Goal: Navigation & Orientation: Find specific page/section

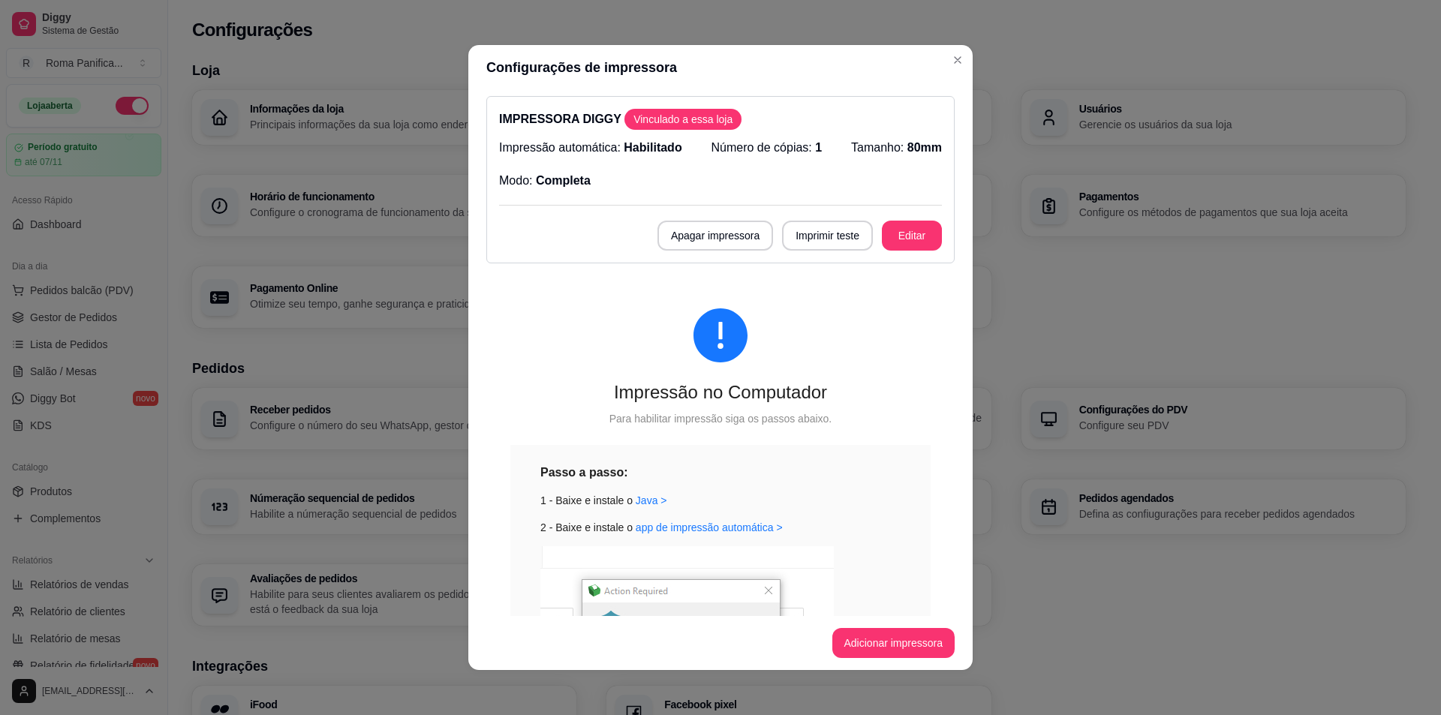
scroll to position [316, 0]
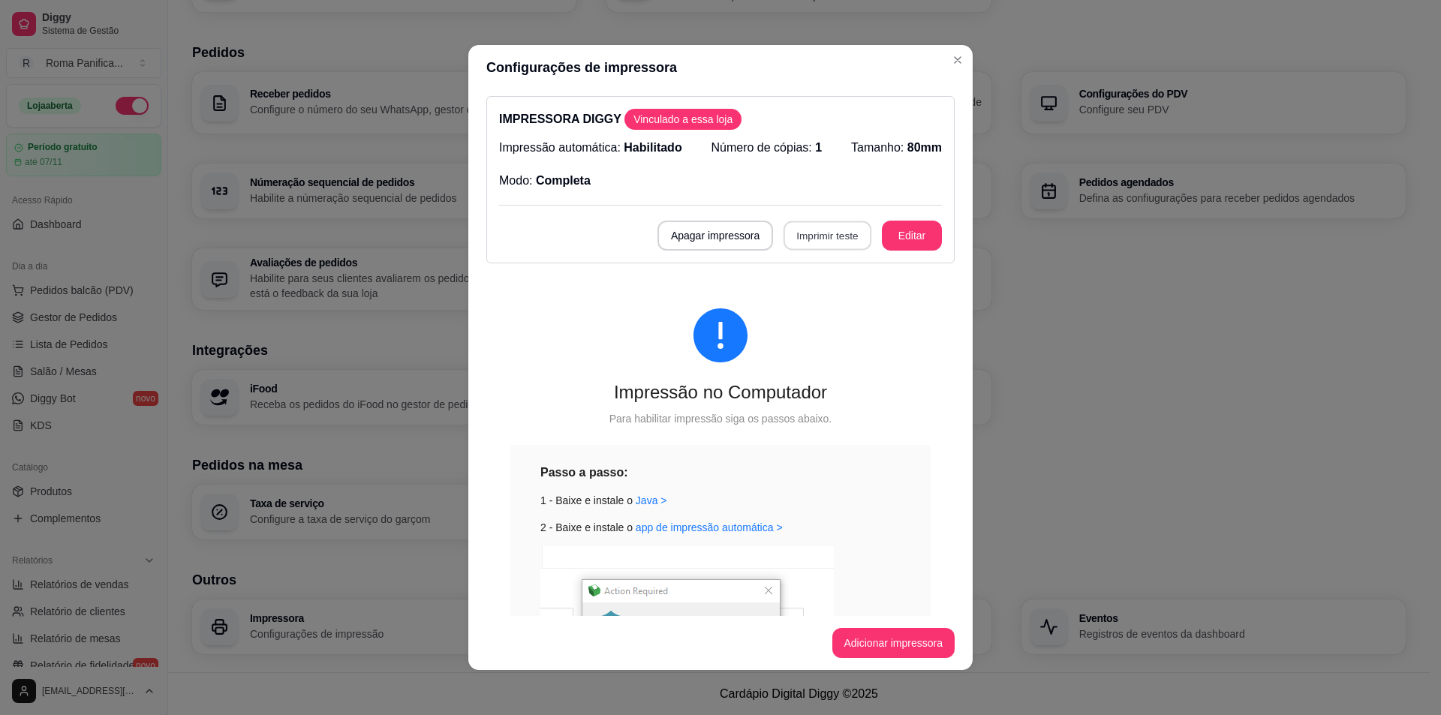
click at [835, 238] on button "Imprimir teste" at bounding box center [828, 235] width 88 height 29
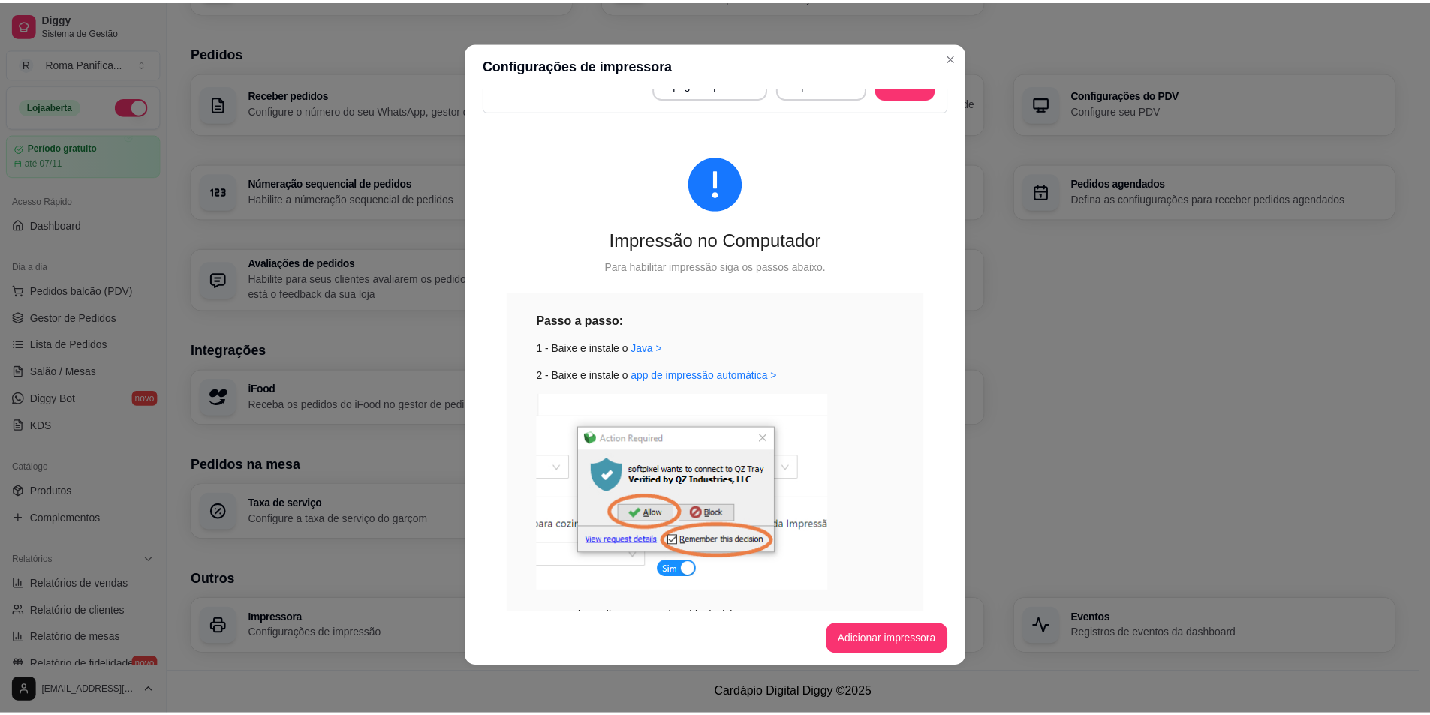
scroll to position [0, 0]
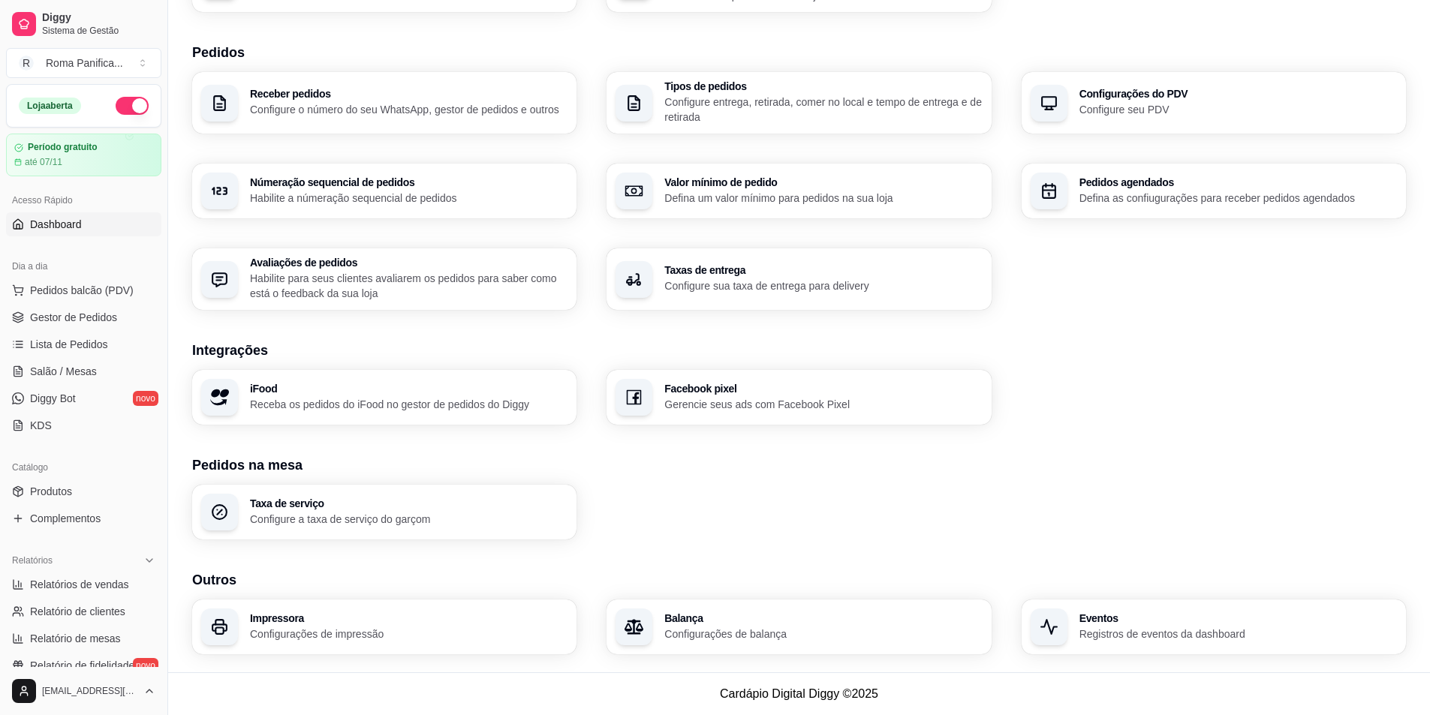
click at [89, 223] on link "Dashboard" at bounding box center [83, 224] width 155 height 24
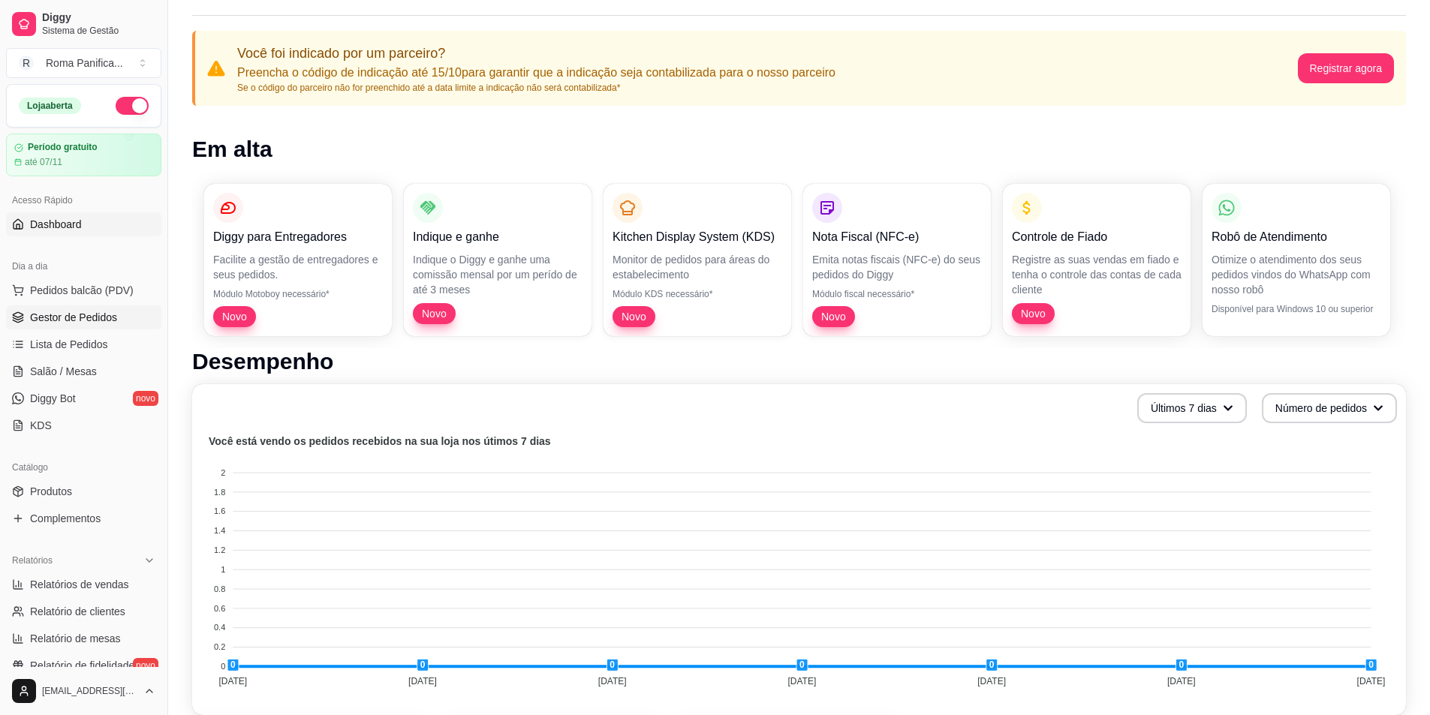
click at [77, 312] on span "Gestor de Pedidos" at bounding box center [73, 317] width 87 height 15
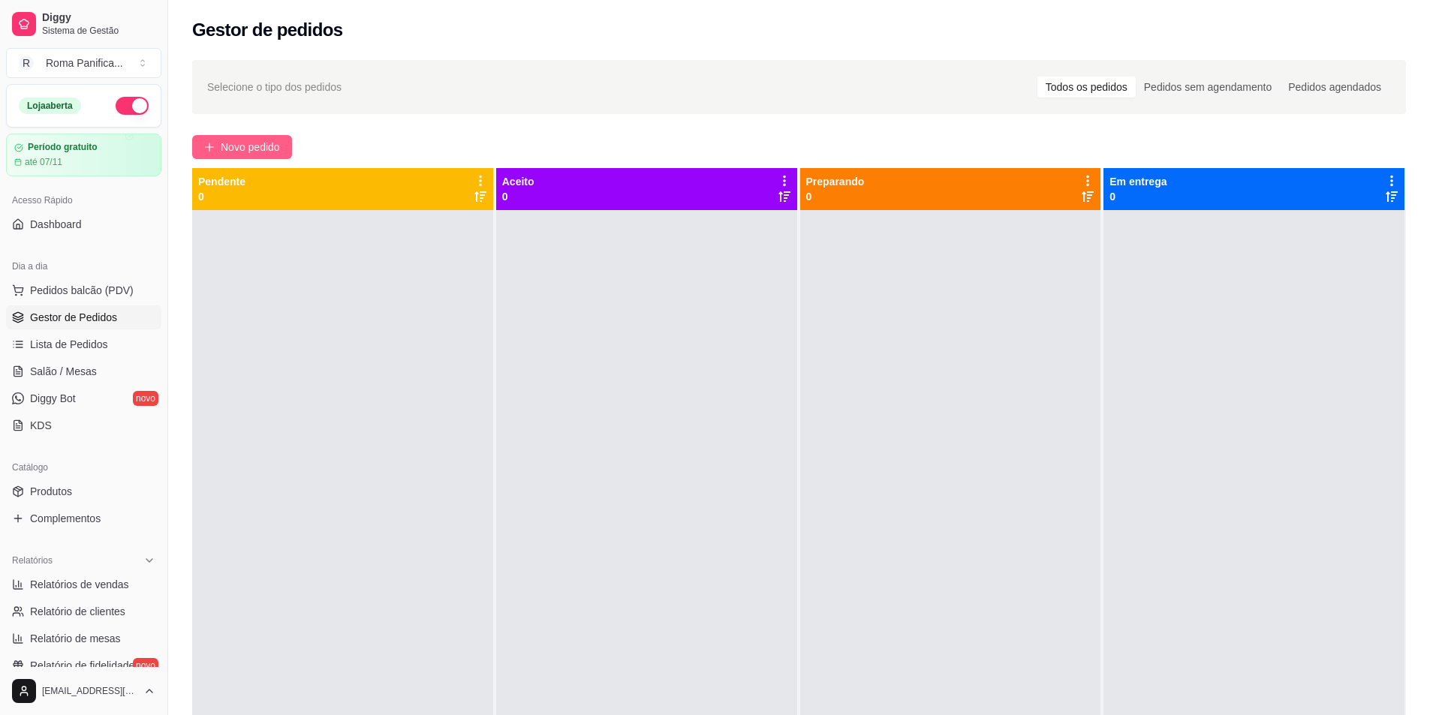
click at [274, 147] on span "Novo pedido" at bounding box center [250, 147] width 59 height 17
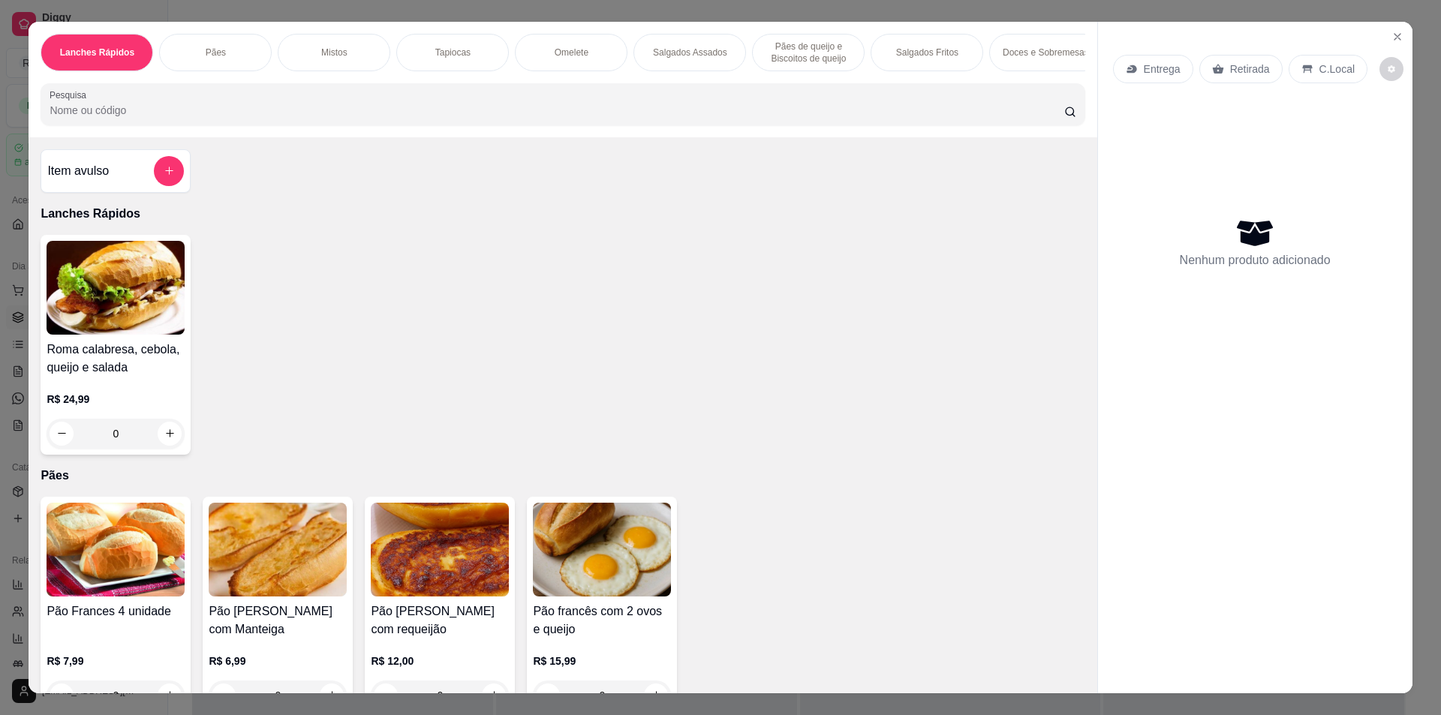
click at [132, 293] on img at bounding box center [116, 288] width 138 height 94
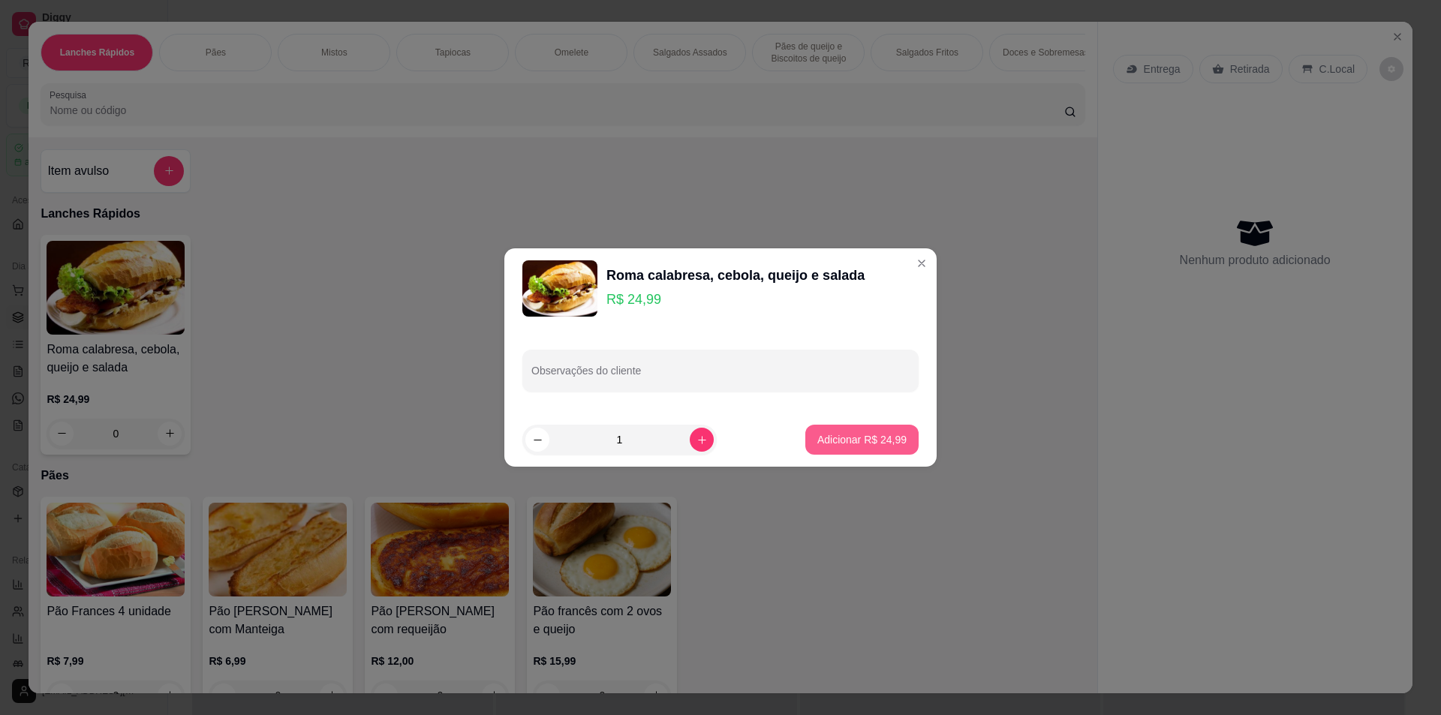
click at [836, 433] on p "Adicionar R$ 24,99" at bounding box center [861, 439] width 89 height 15
type input "1"
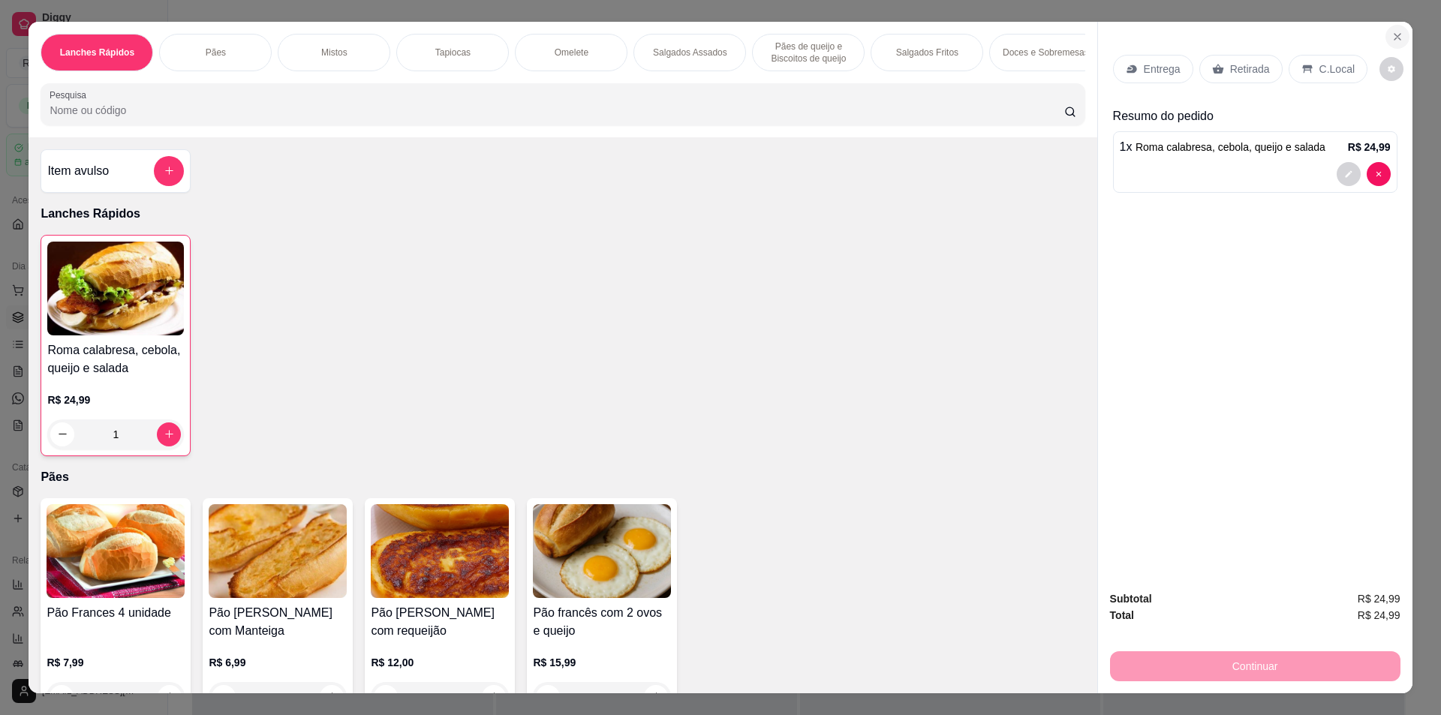
click at [1392, 35] on icon "Close" at bounding box center [1398, 37] width 12 height 12
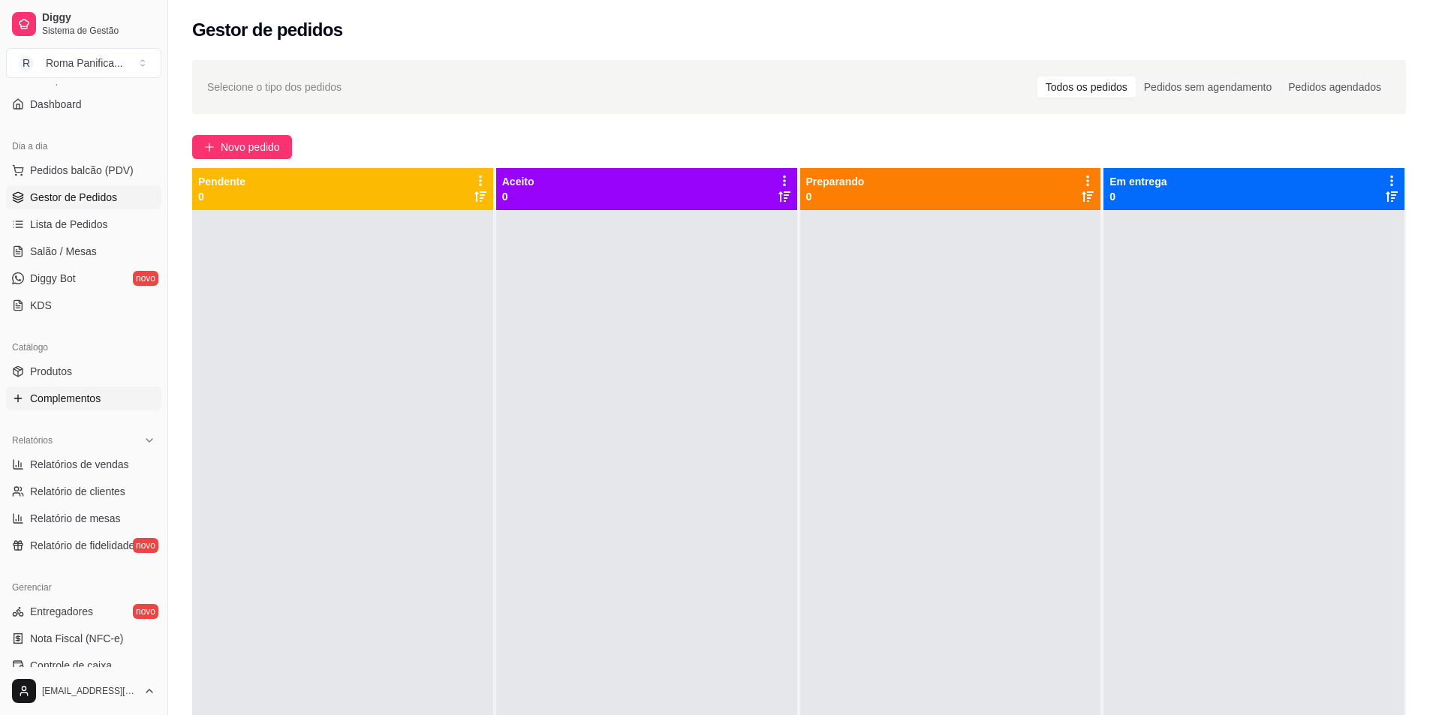
scroll to position [365, 0]
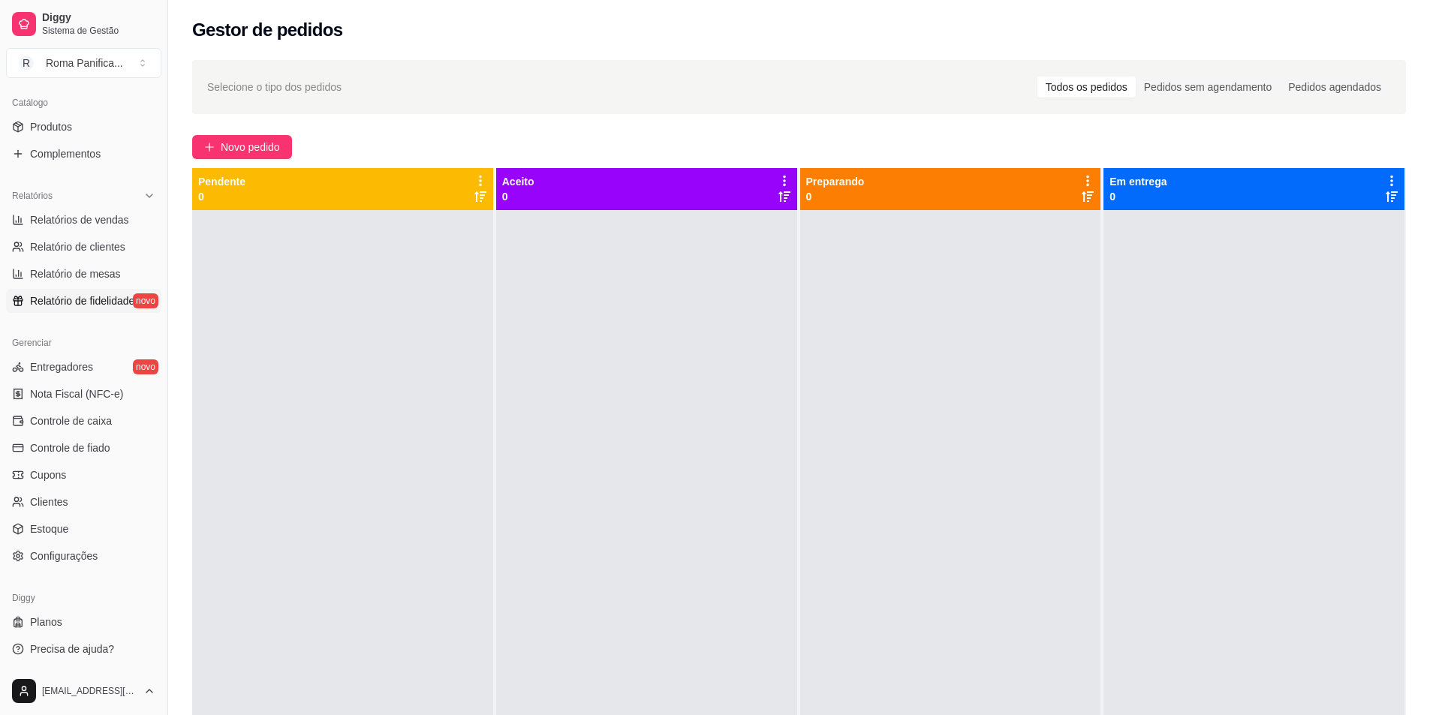
click at [74, 311] on link "Relatório de fidelidade novo" at bounding box center [83, 301] width 155 height 24
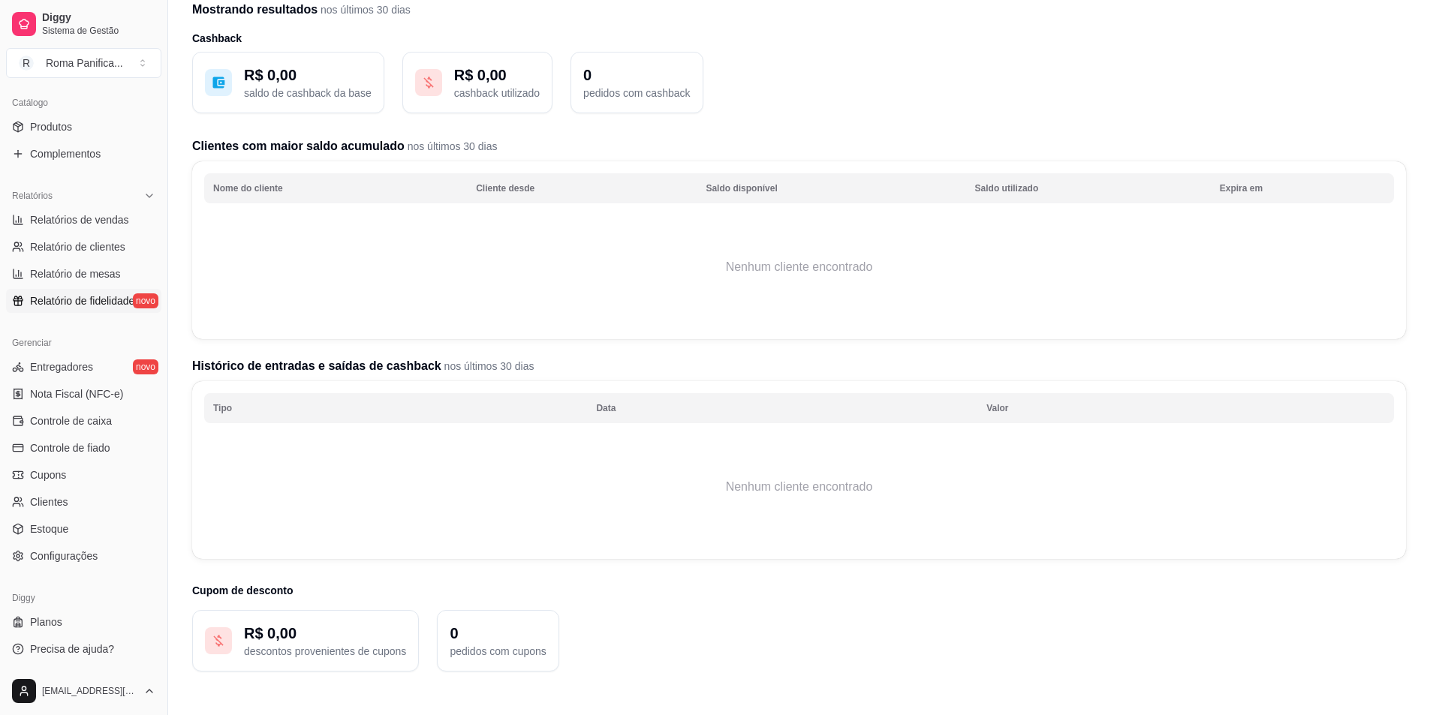
scroll to position [121, 0]
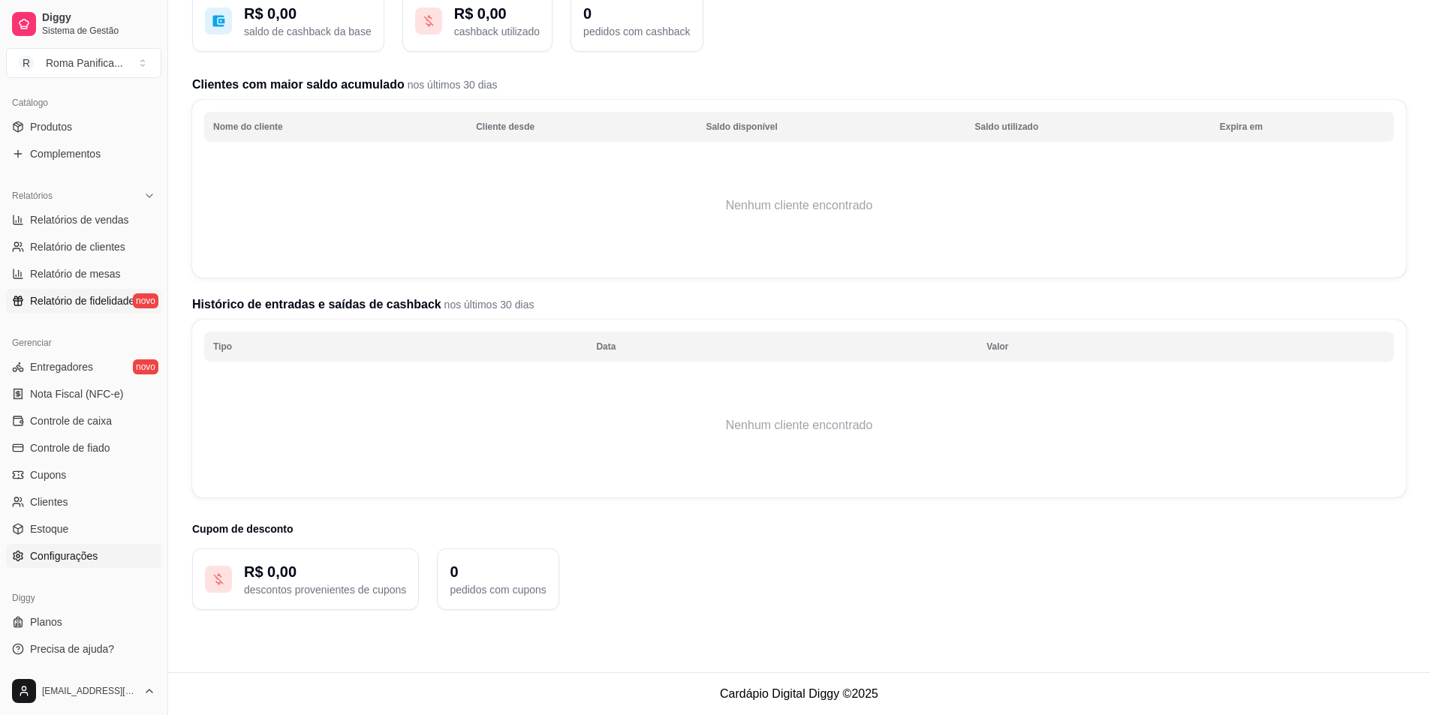
click at [45, 556] on span "Configurações" at bounding box center [64, 556] width 68 height 15
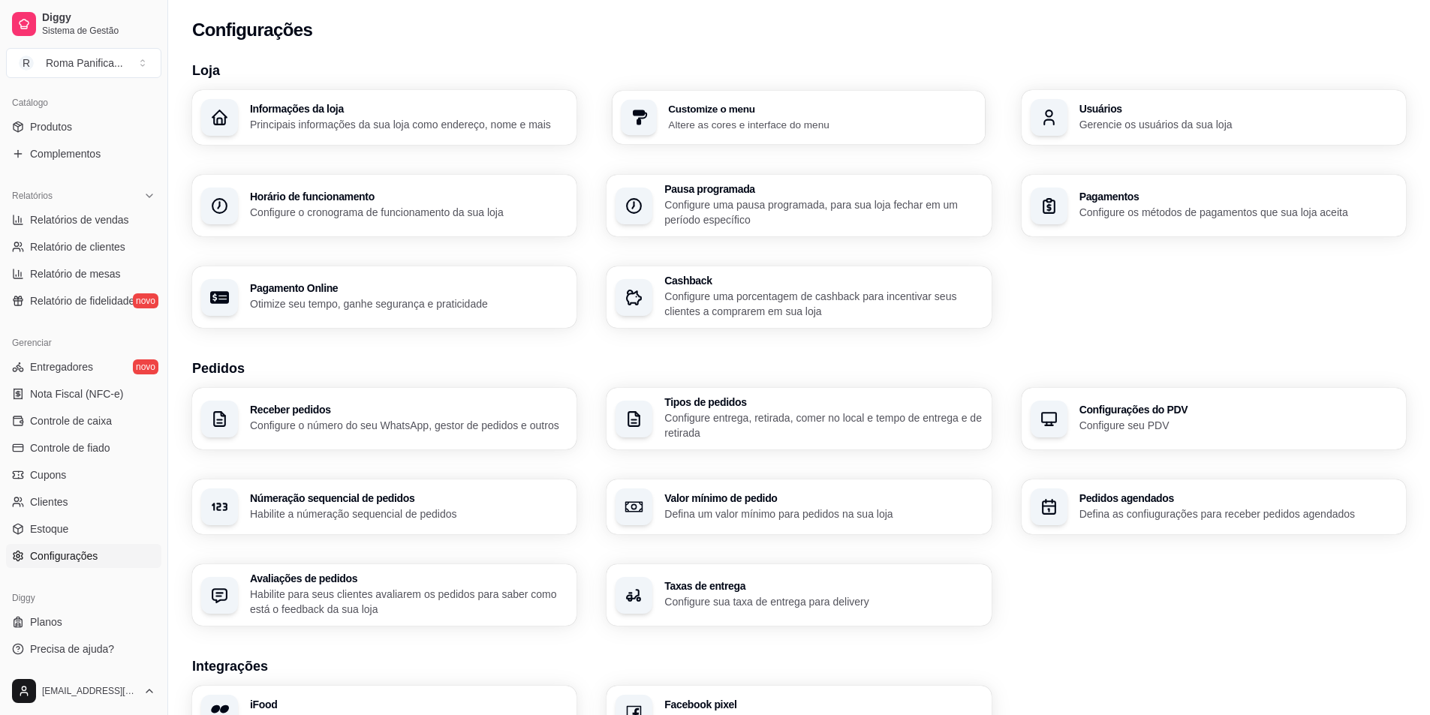
click at [824, 128] on p "Altere as cores e interface do menu" at bounding box center [823, 124] width 309 height 14
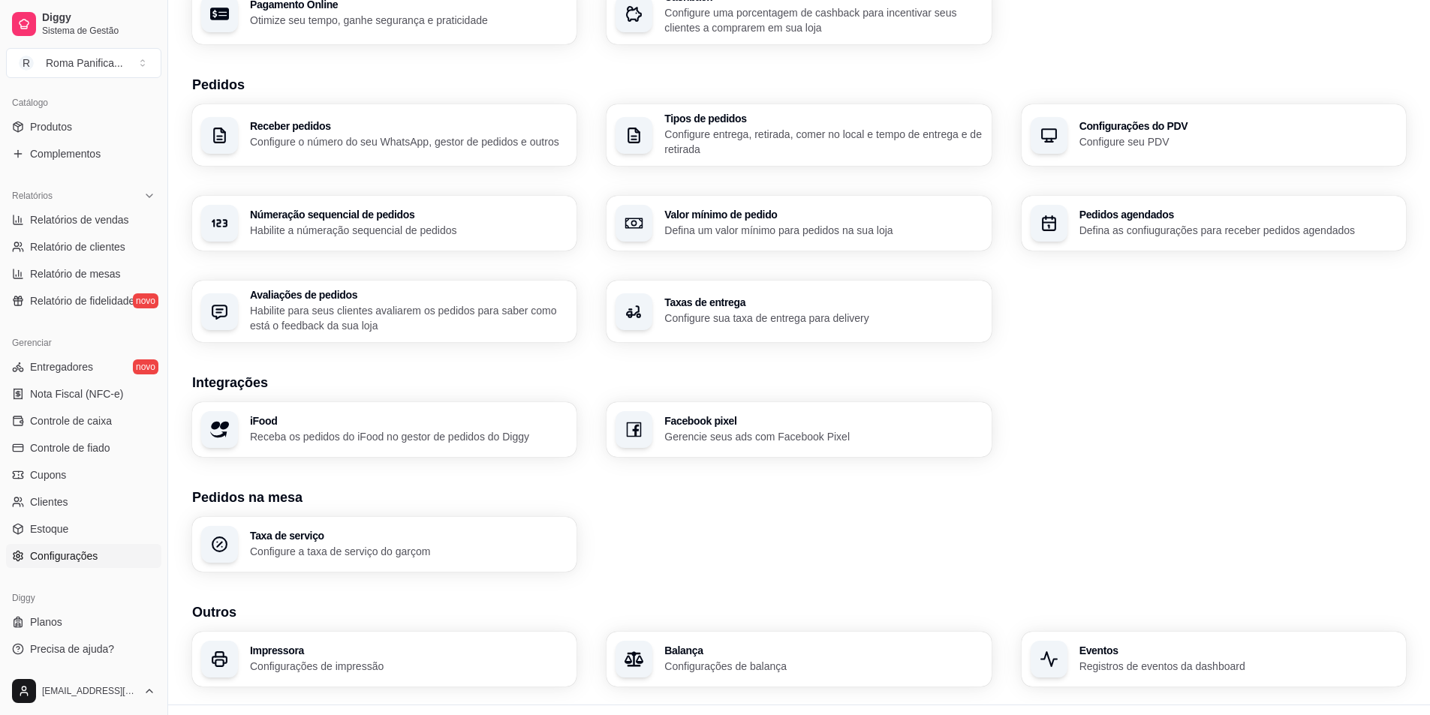
scroll to position [316, 0]
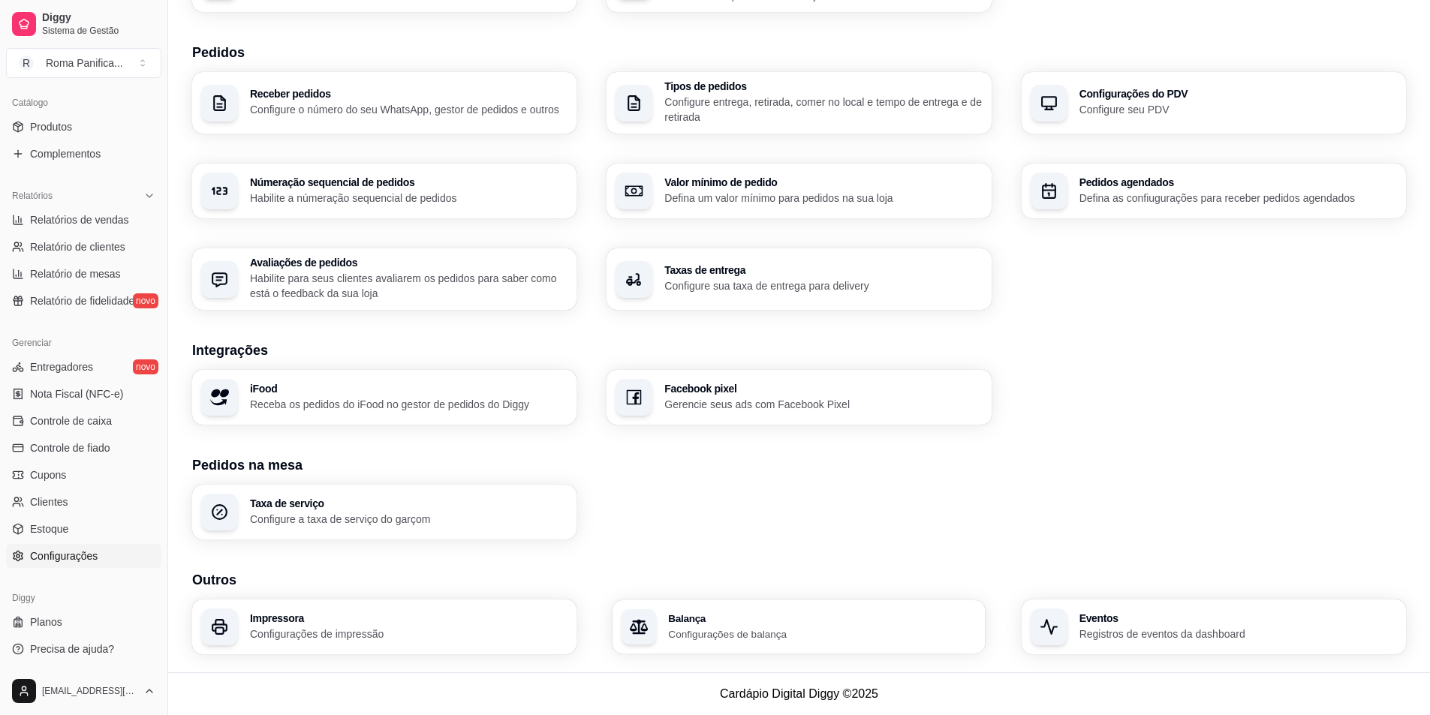
click at [730, 612] on div "Balança Configurações de balança" at bounding box center [799, 626] width 373 height 53
click at [86, 528] on link "Estoque" at bounding box center [83, 529] width 155 height 24
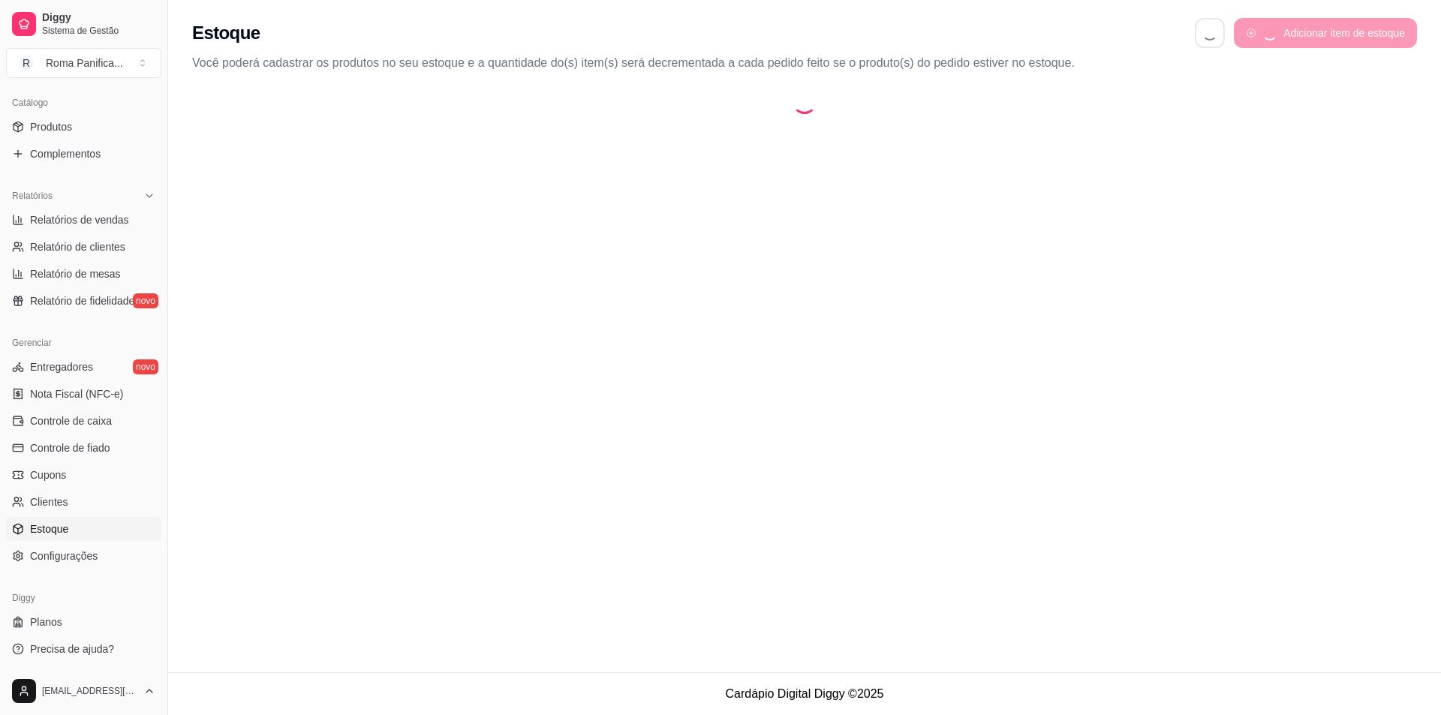
select select "QUANTITY_ORDER"
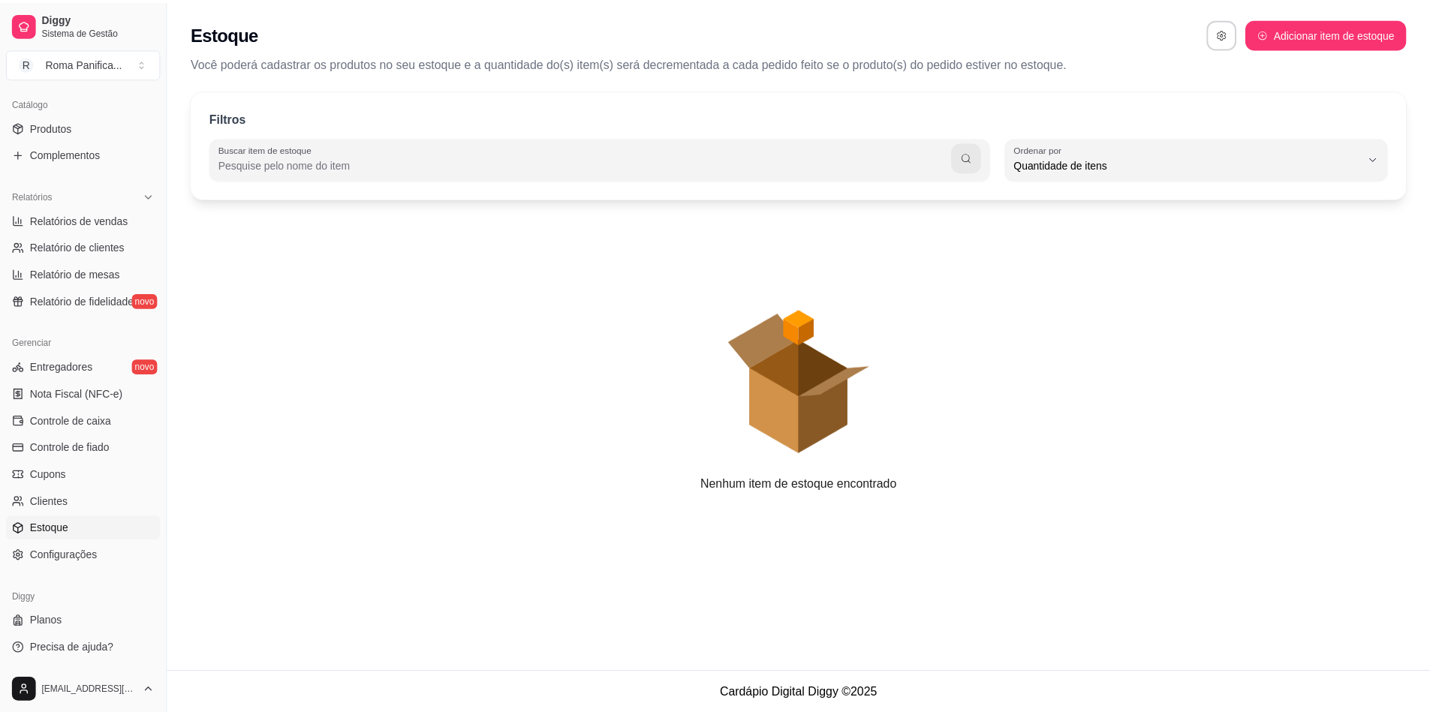
scroll to position [14, 0]
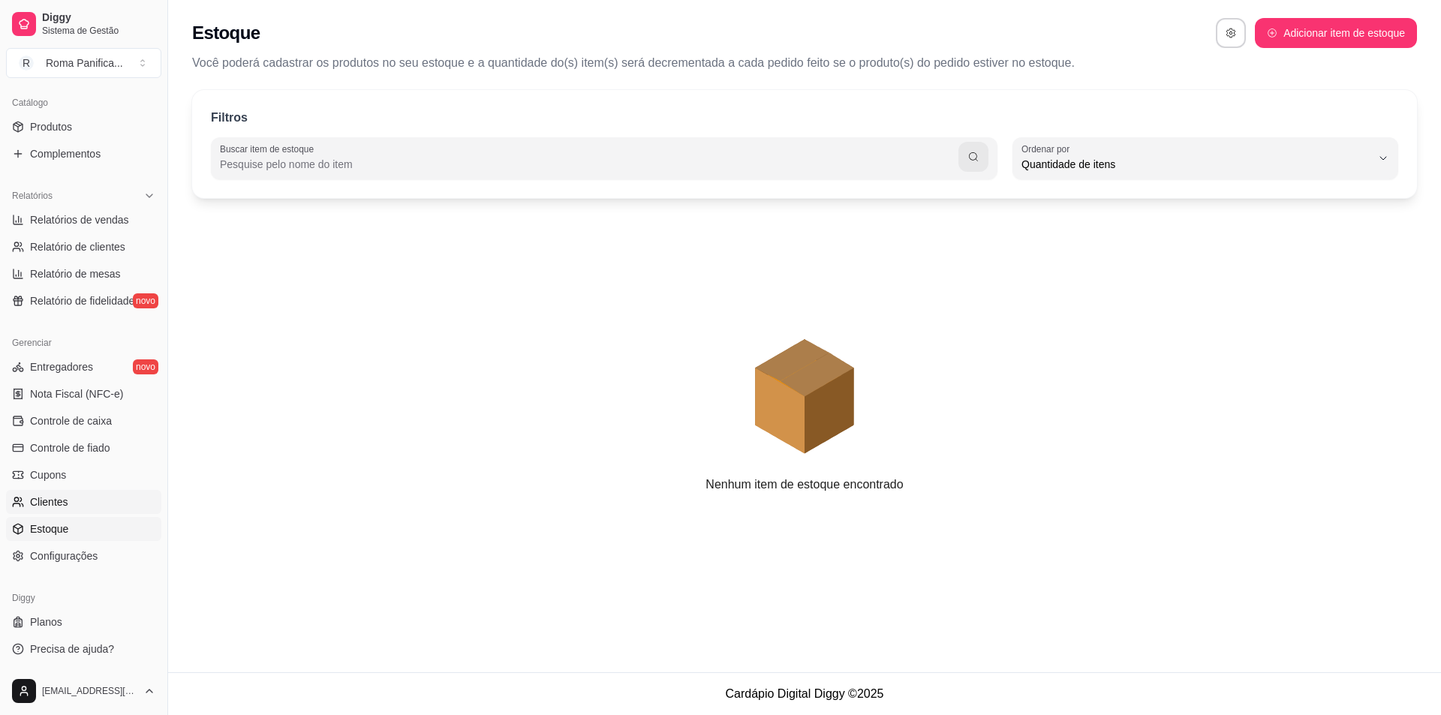
click at [79, 507] on link "Clientes" at bounding box center [83, 502] width 155 height 24
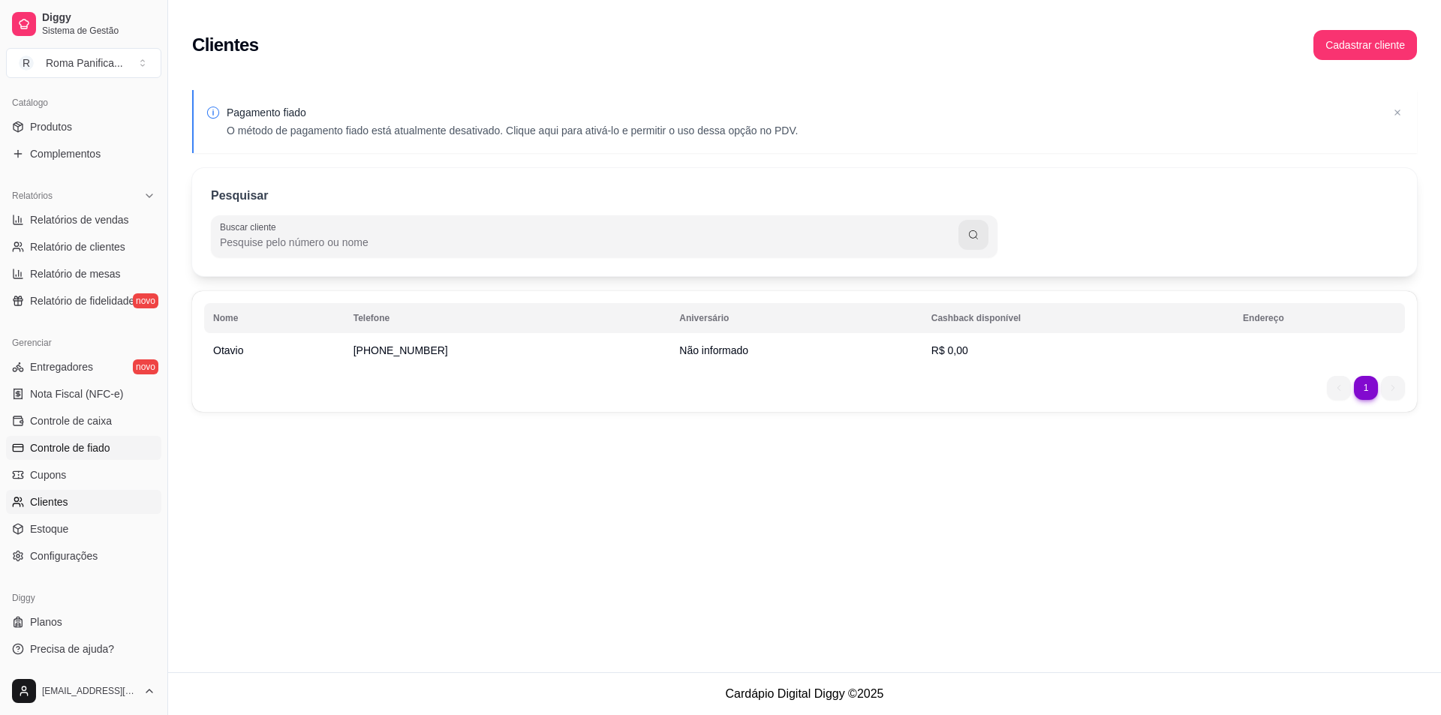
click at [69, 452] on span "Controle de fiado" at bounding box center [70, 448] width 80 height 15
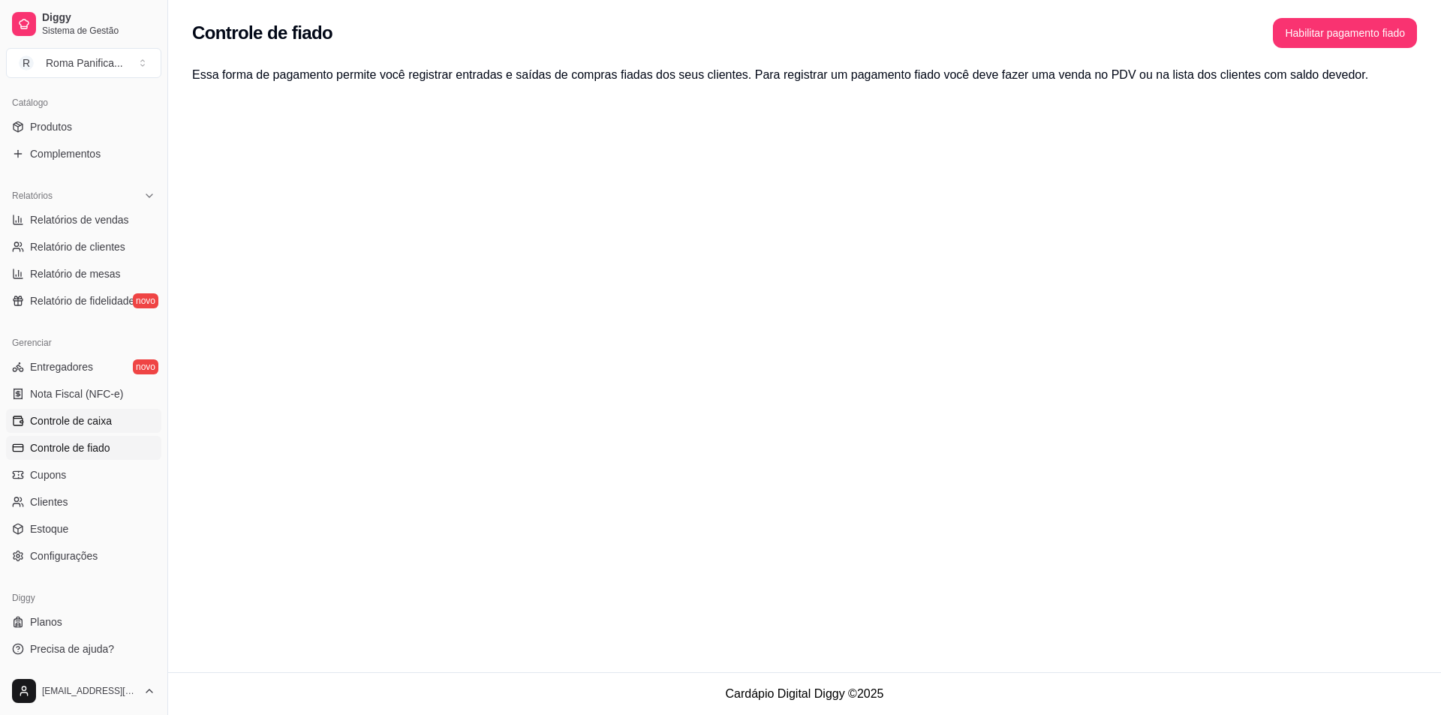
click at [88, 422] on span "Controle de caixa" at bounding box center [71, 421] width 82 height 15
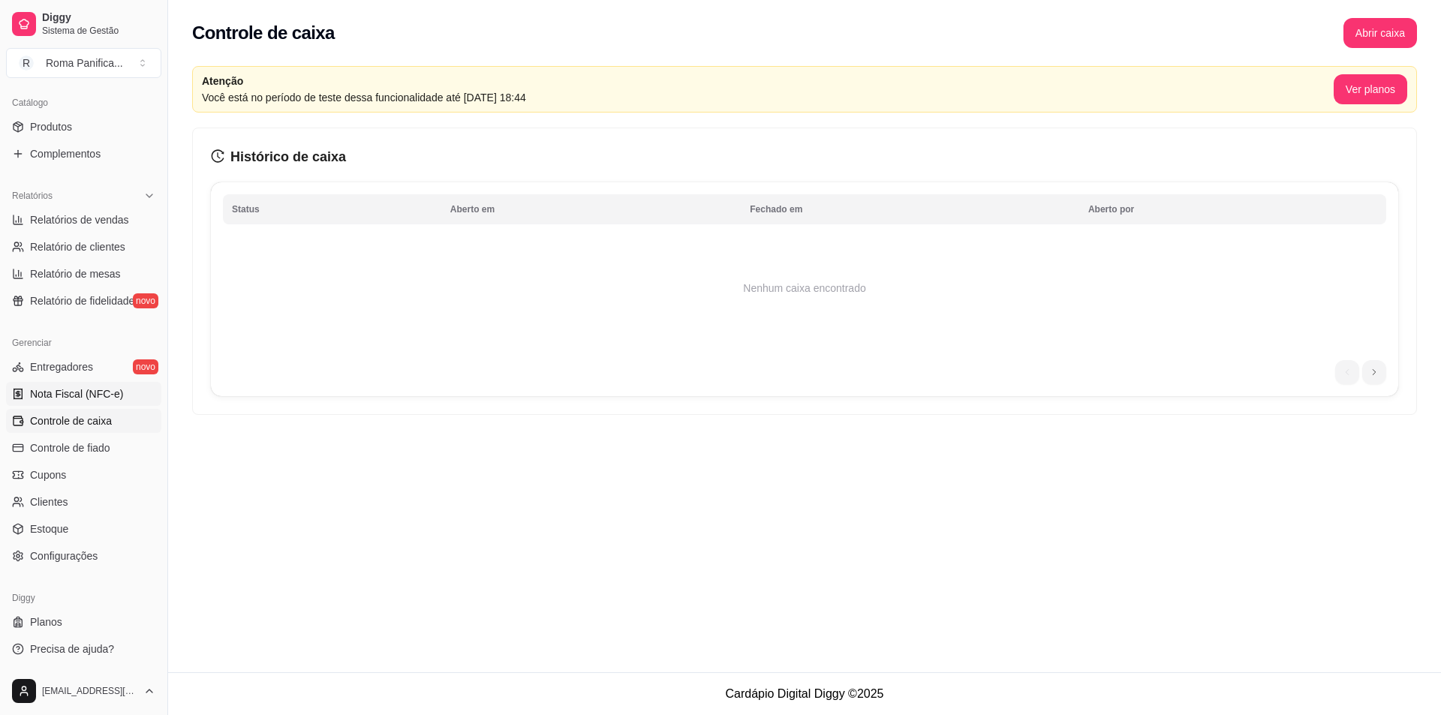
click at [92, 395] on span "Nota Fiscal (NFC-e)" at bounding box center [76, 394] width 93 height 15
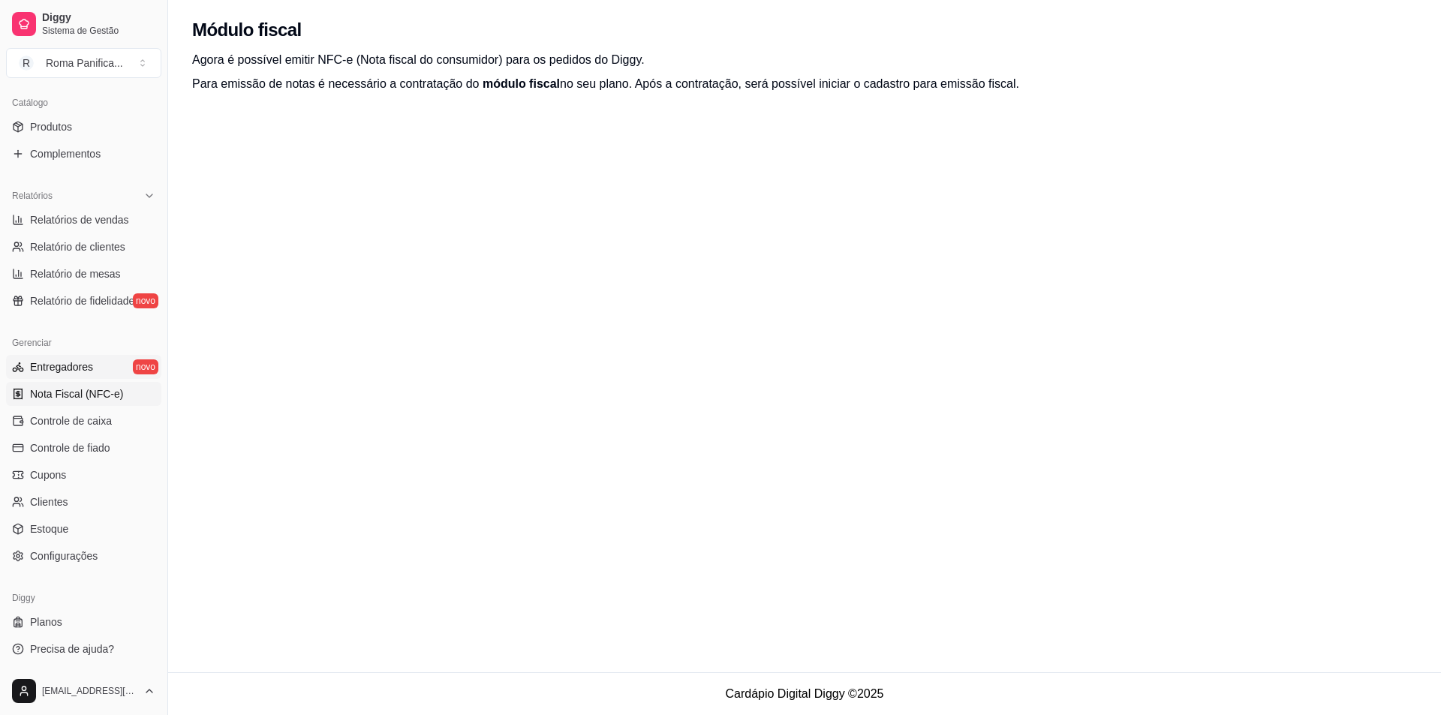
click at [78, 366] on span "Entregadores" at bounding box center [61, 367] width 63 height 15
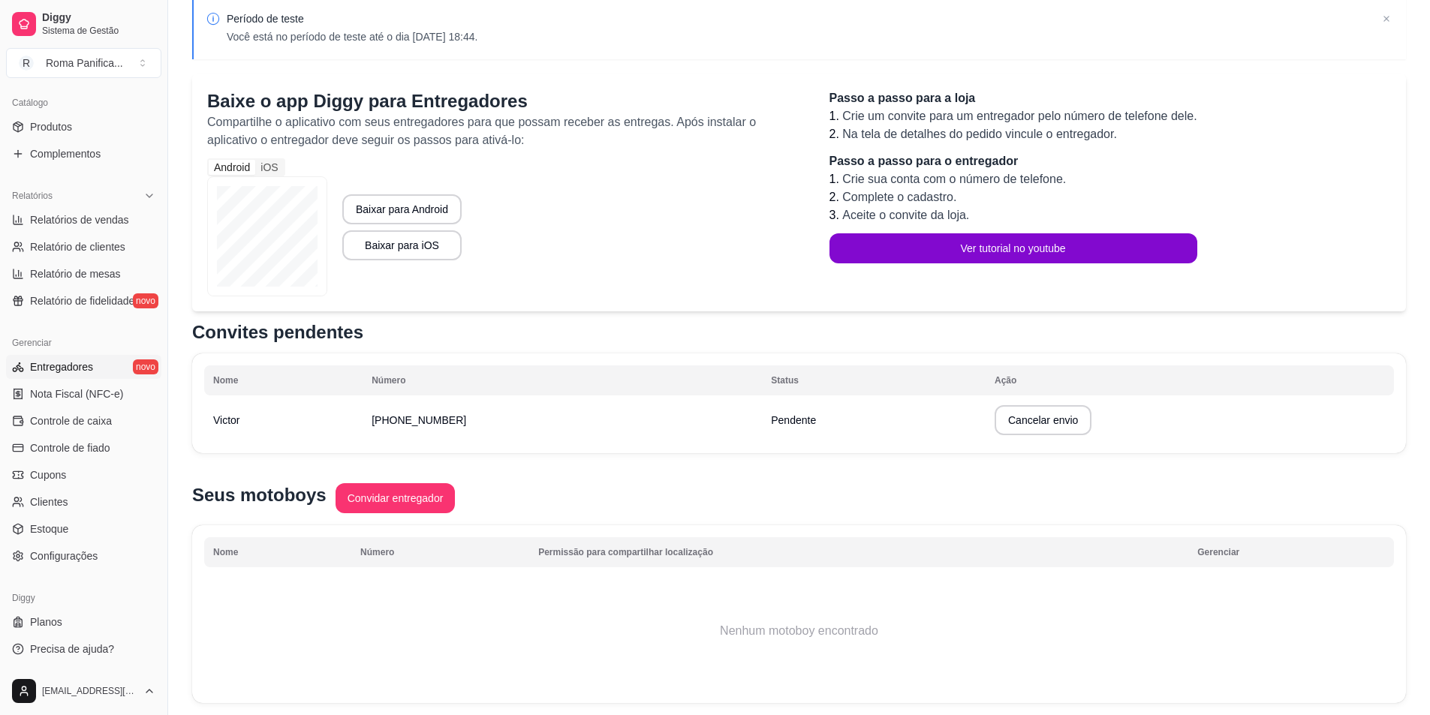
scroll to position [119, 0]
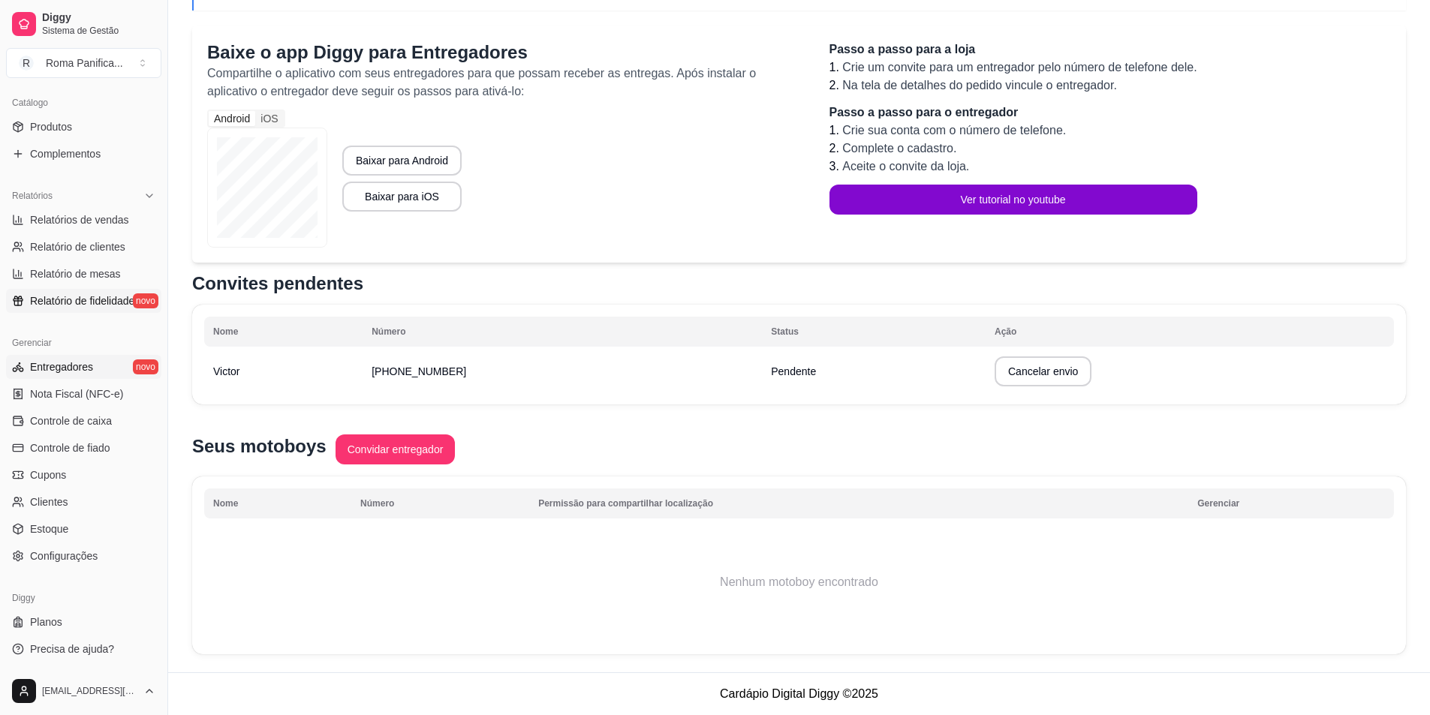
click at [89, 296] on span "Relatório de fidelidade" at bounding box center [82, 300] width 104 height 15
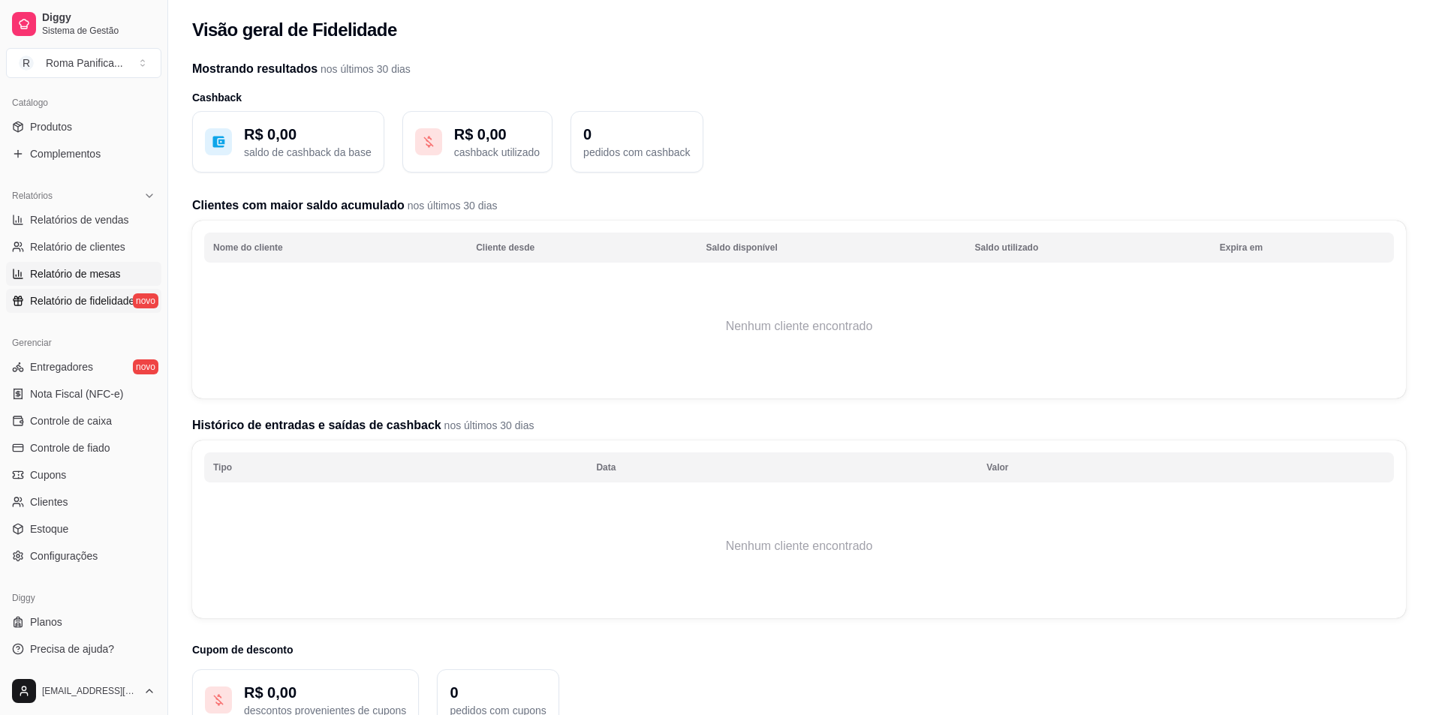
click at [96, 265] on link "Relatório de mesas" at bounding box center [83, 274] width 155 height 24
select select "TOTAL_OF_ORDERS"
select select "7"
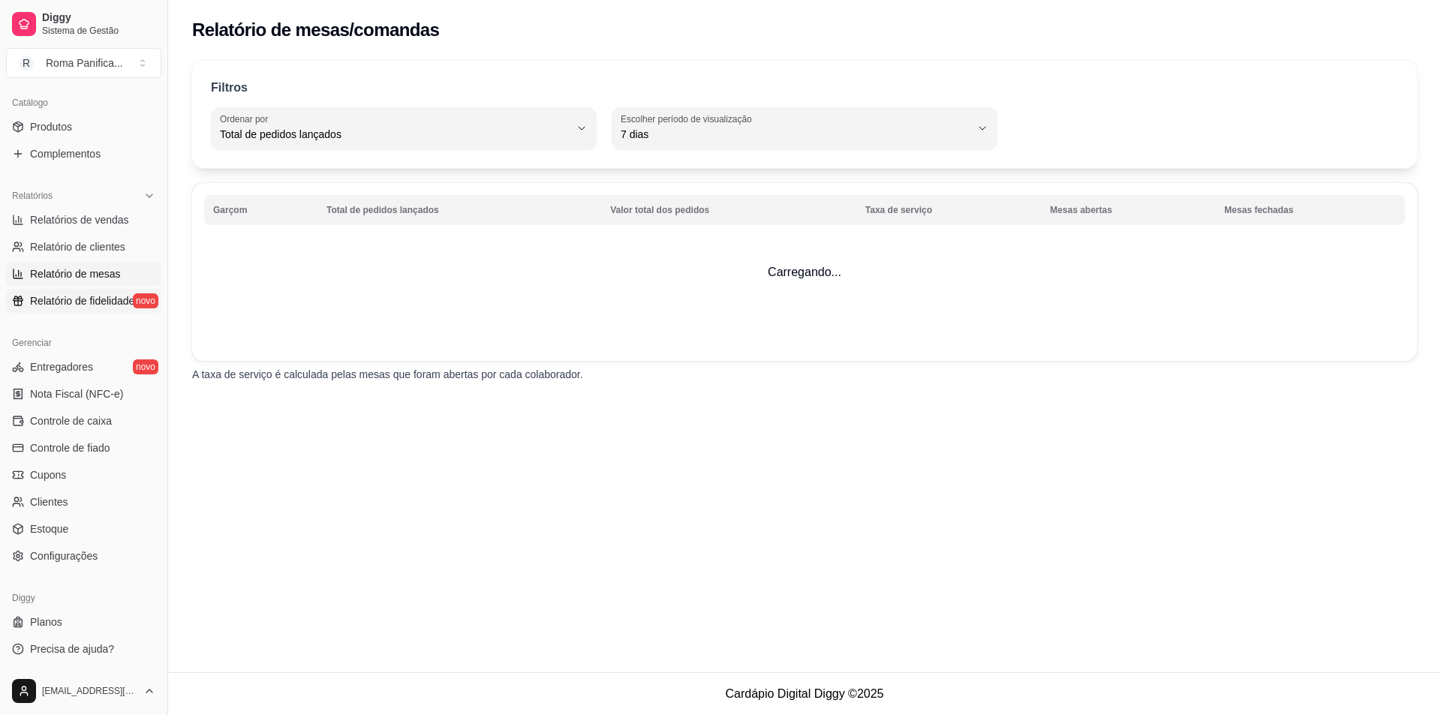
click at [107, 298] on span "Relatório de fidelidade" at bounding box center [82, 300] width 104 height 15
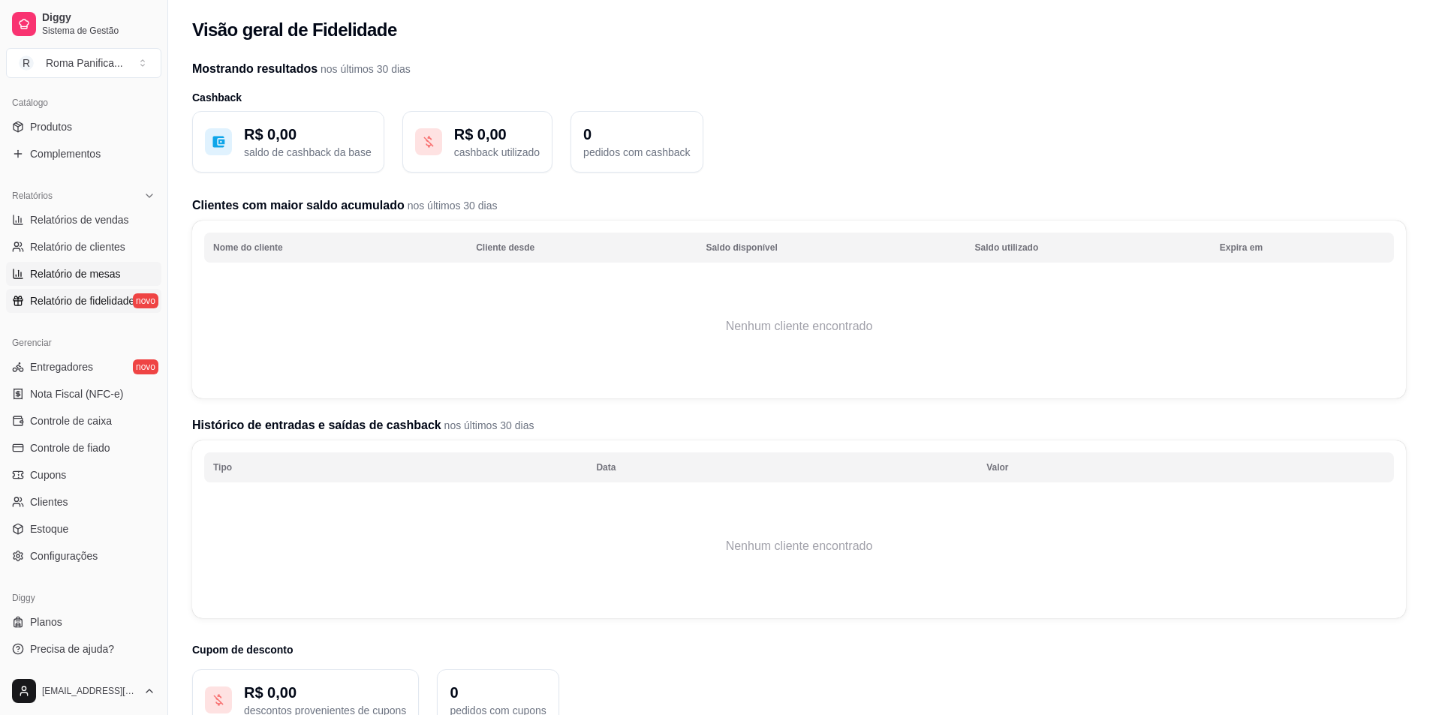
click at [86, 273] on span "Relatório de mesas" at bounding box center [75, 273] width 91 height 15
select select "TOTAL_OF_ORDERS"
select select "7"
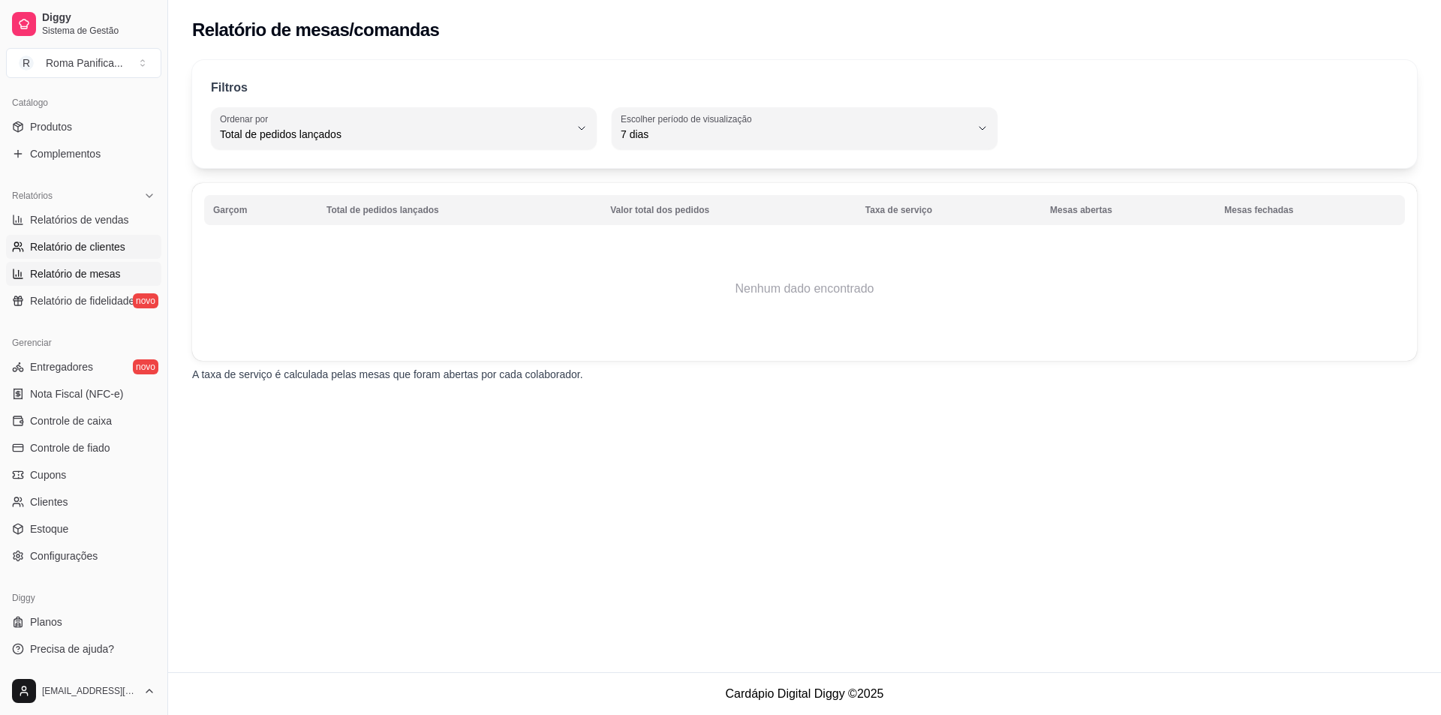
click at [78, 242] on span "Relatório de clientes" at bounding box center [77, 246] width 95 height 15
select select "30"
select select "HIGHEST_TOTAL_SPENT_WITH_ORDERS"
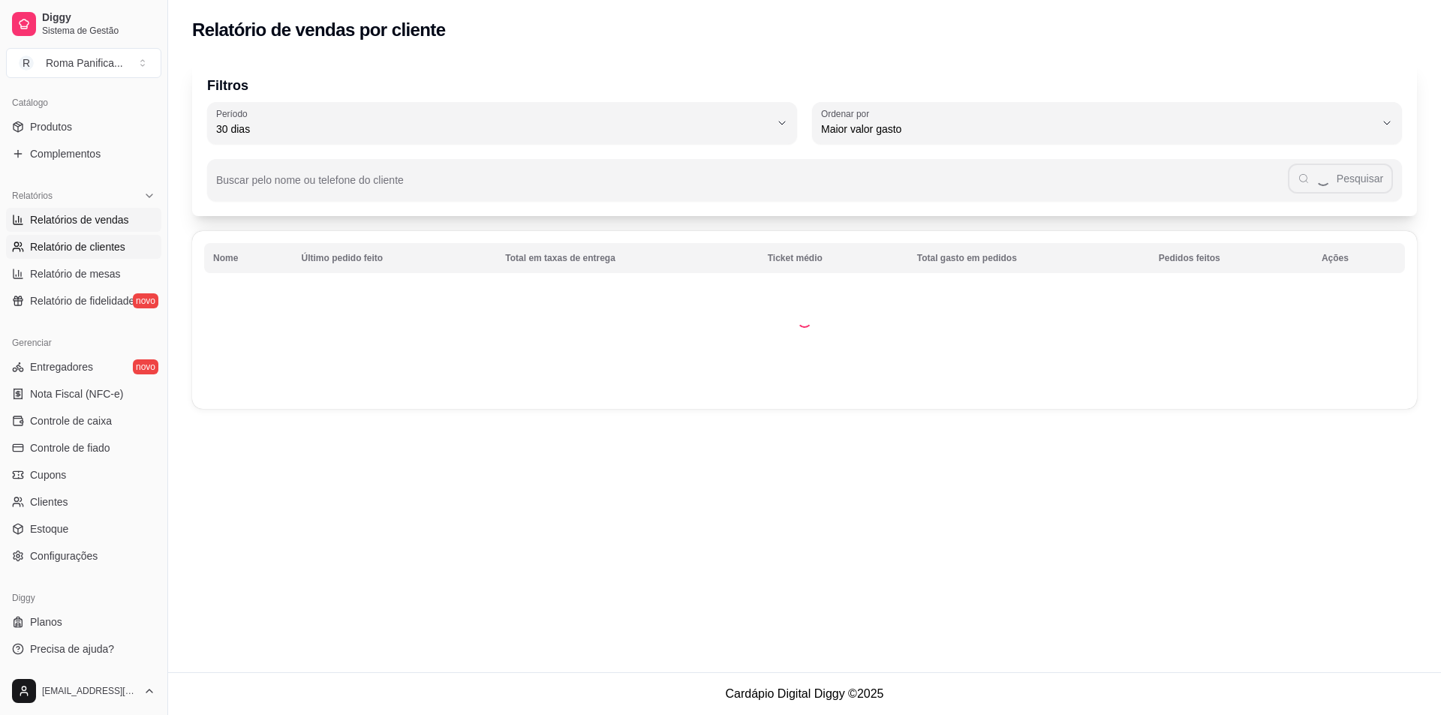
click at [92, 227] on link "Relatórios de vendas" at bounding box center [83, 220] width 155 height 24
select select "ALL"
select select "0"
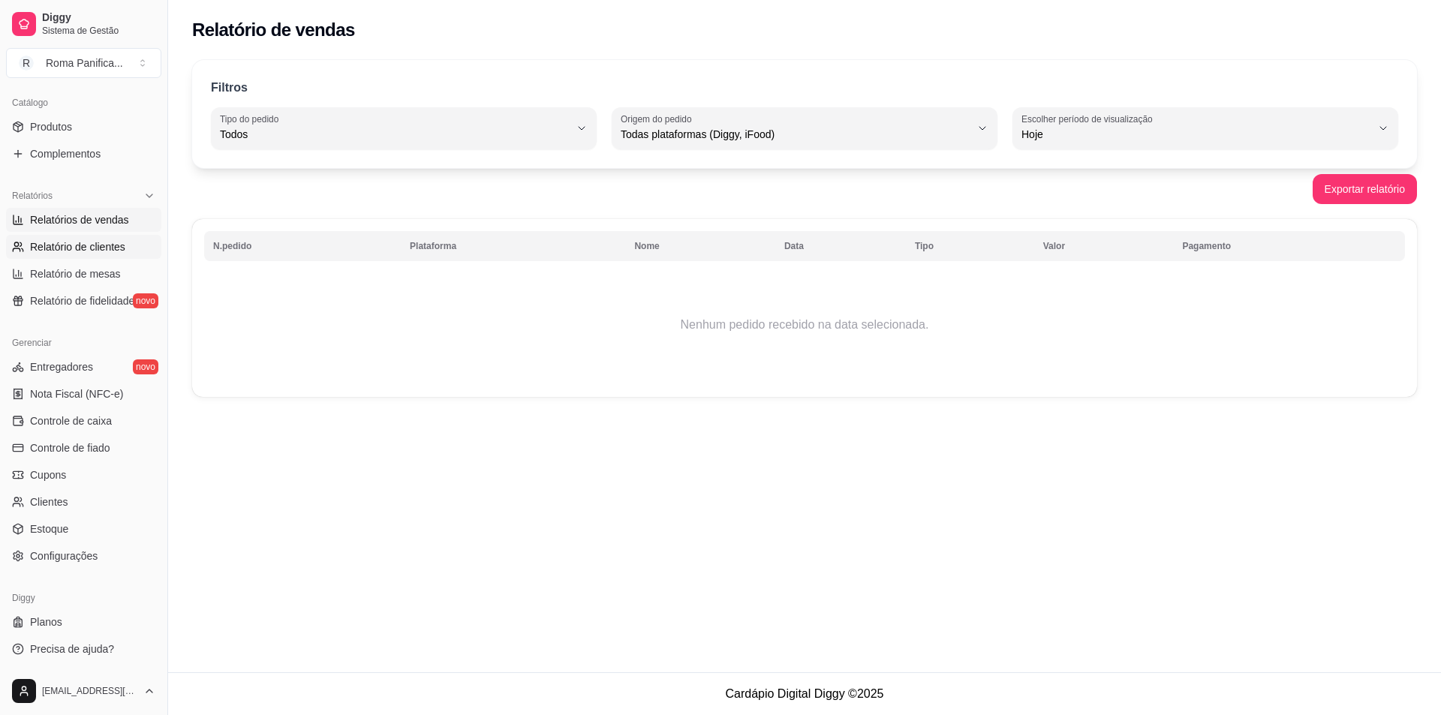
click at [107, 249] on span "Relatório de clientes" at bounding box center [77, 246] width 95 height 15
select select "30"
select select "HIGHEST_TOTAL_SPENT_WITH_ORDERS"
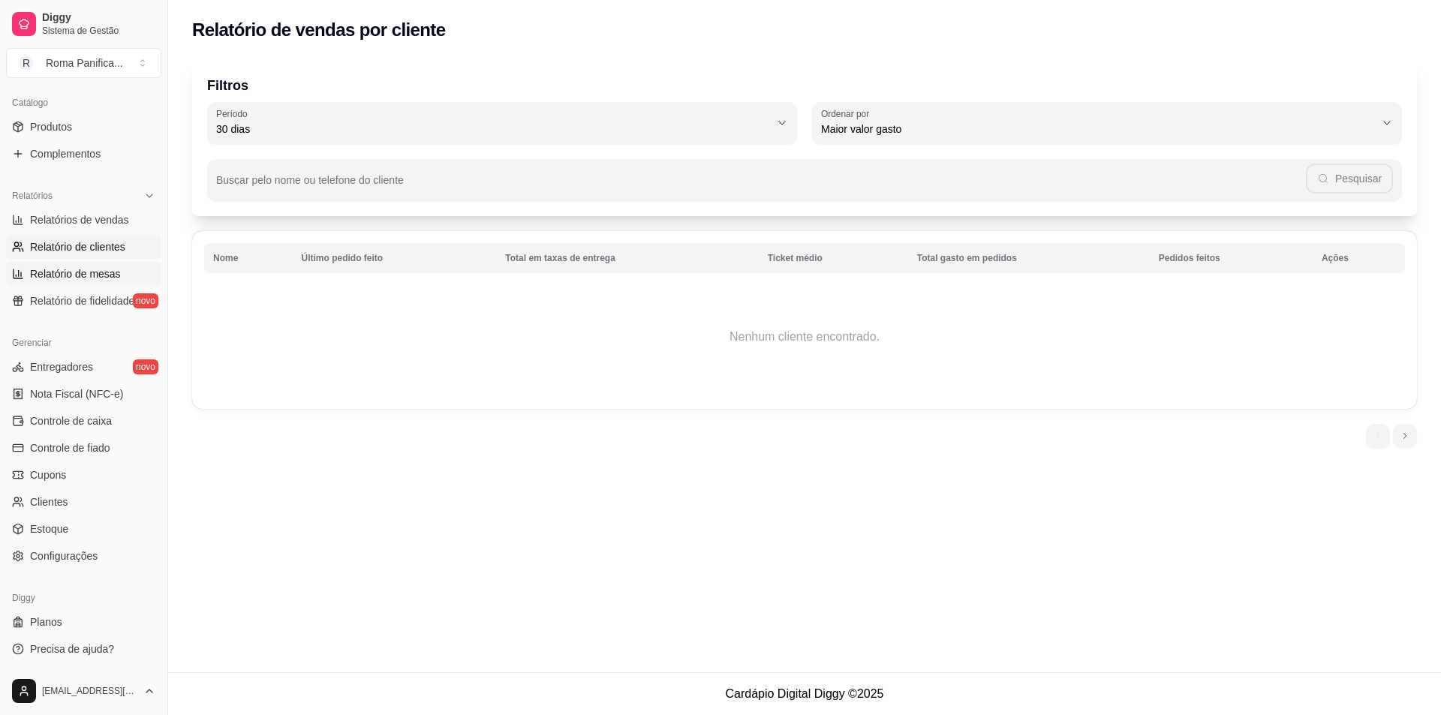
click at [112, 268] on span "Relatório de mesas" at bounding box center [75, 273] width 91 height 15
select select "TOTAL_OF_ORDERS"
select select "7"
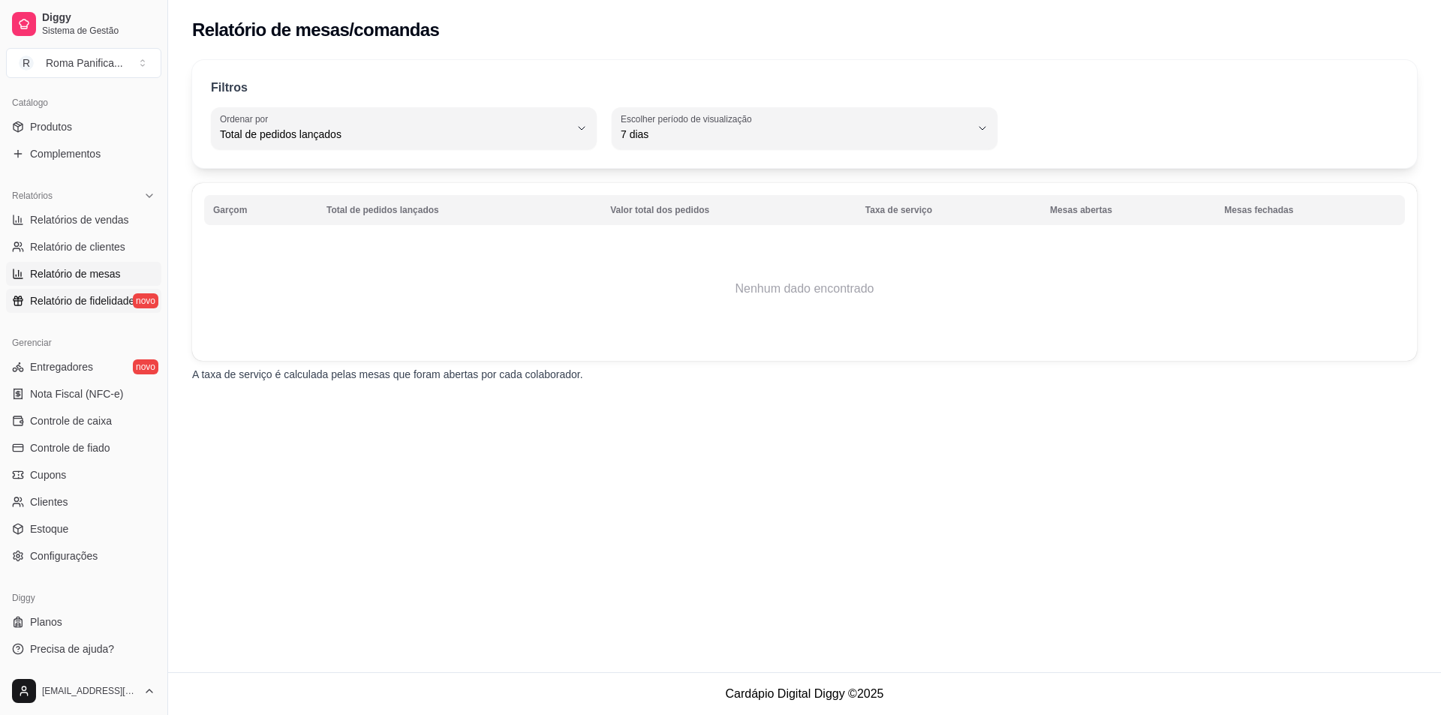
click at [119, 289] on link "Relatório de fidelidade novo" at bounding box center [83, 301] width 155 height 24
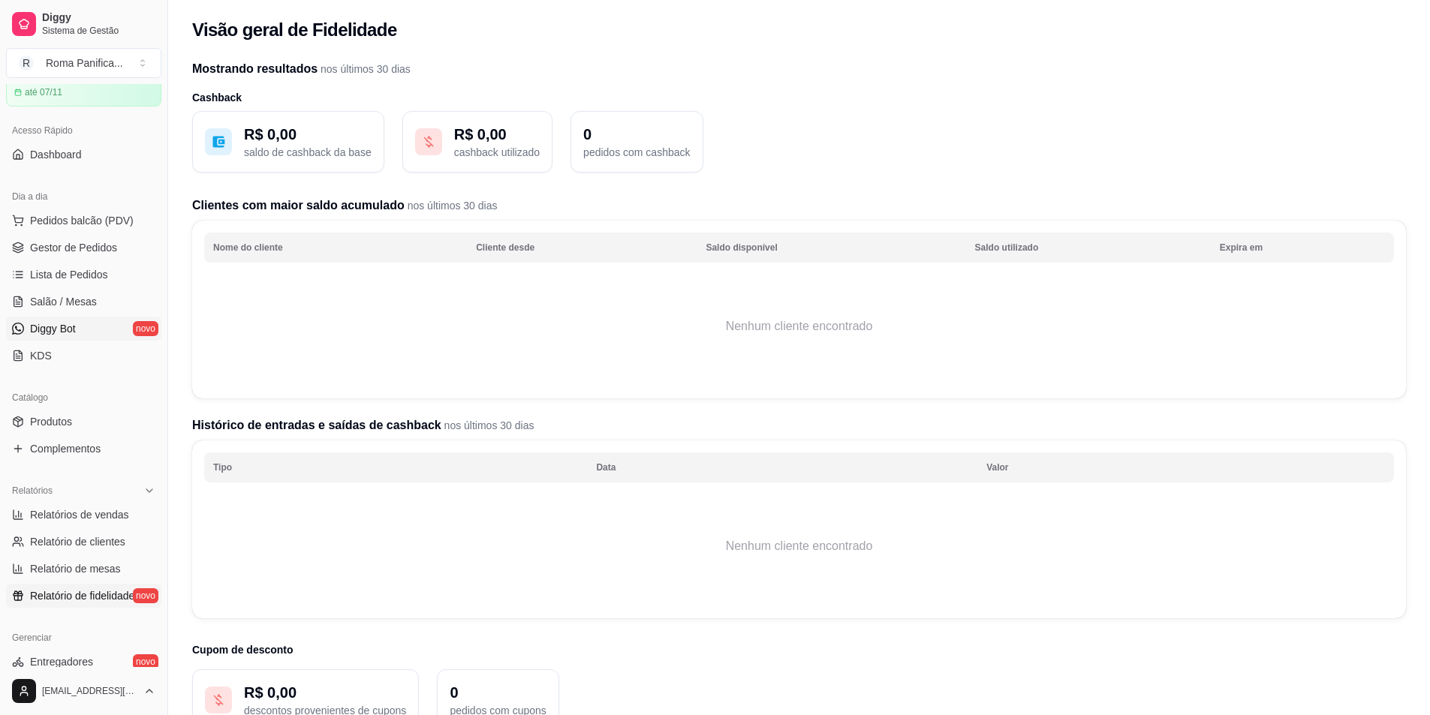
scroll to position [65, 0]
click at [43, 420] on span "Produtos" at bounding box center [51, 427] width 42 height 15
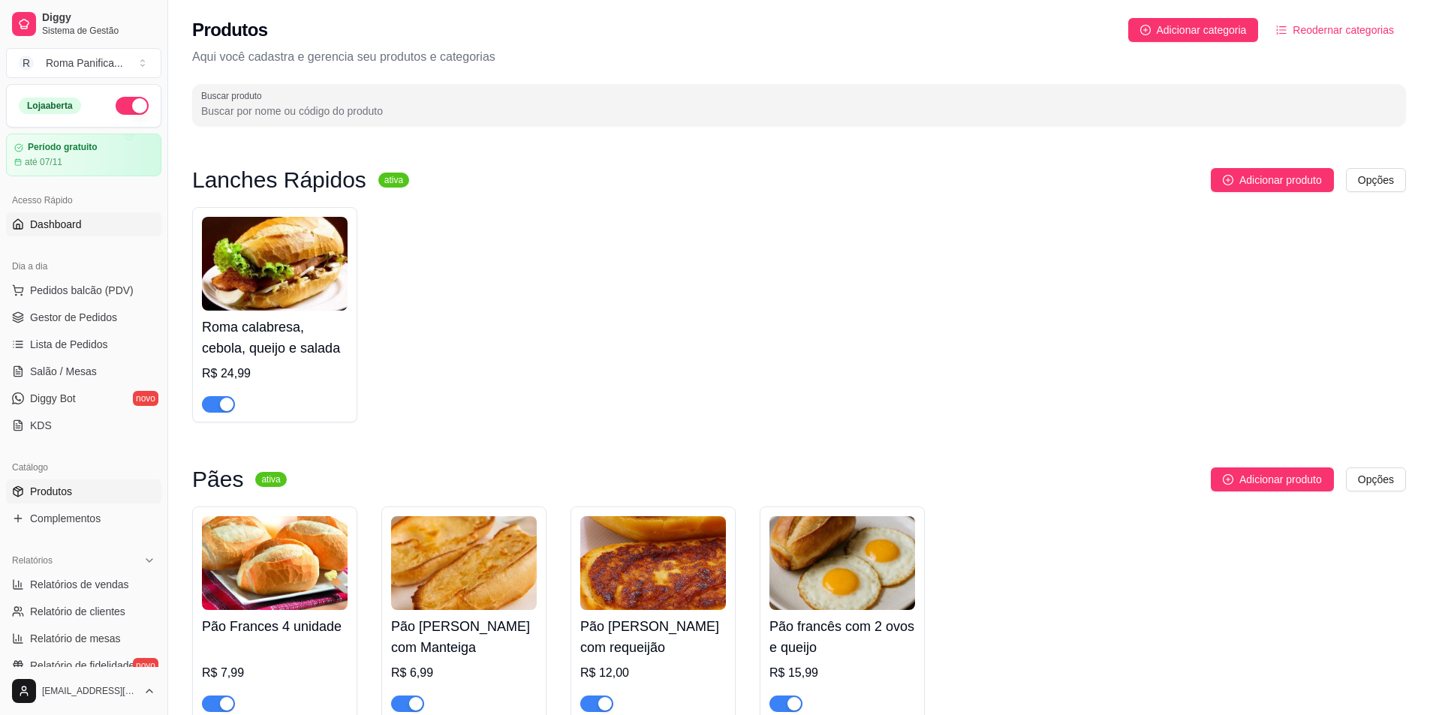
click at [69, 232] on link "Dashboard" at bounding box center [83, 224] width 155 height 24
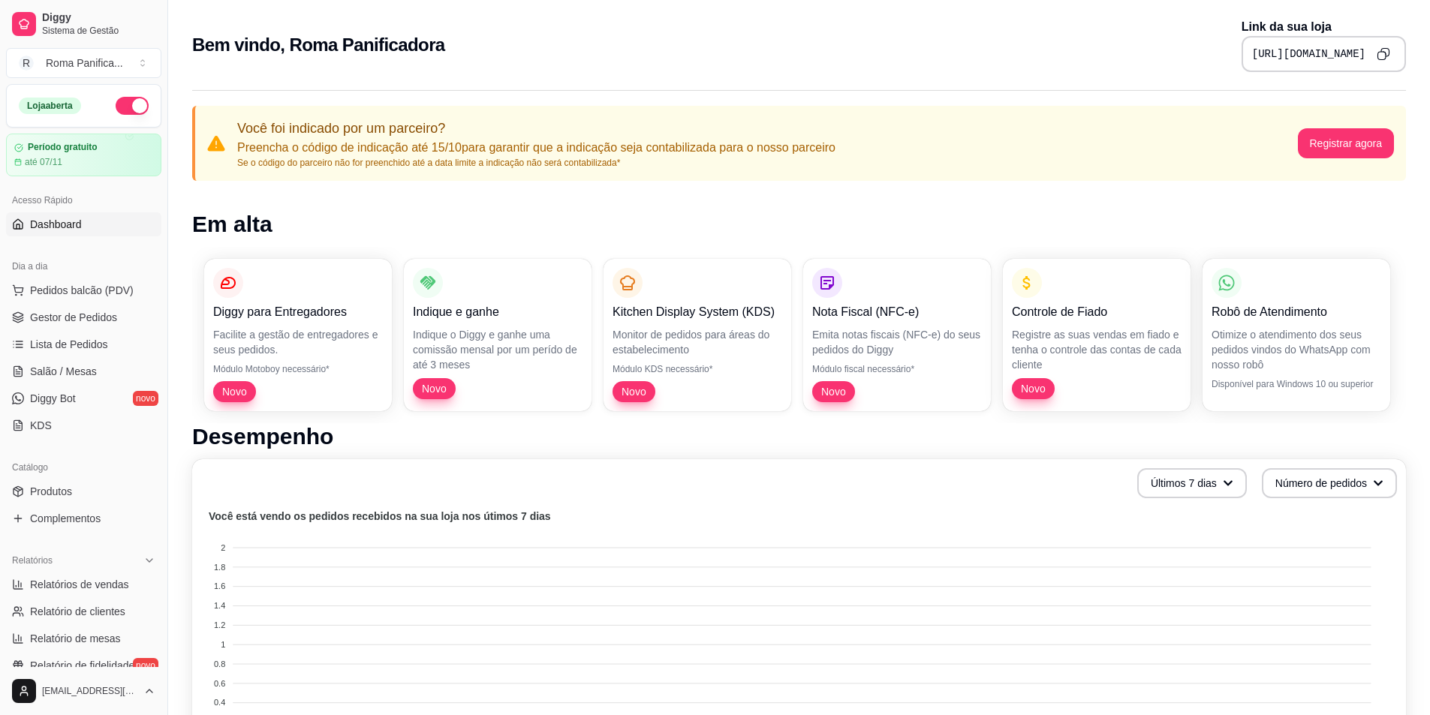
scroll to position [365, 0]
